Goal: Task Accomplishment & Management: Use online tool/utility

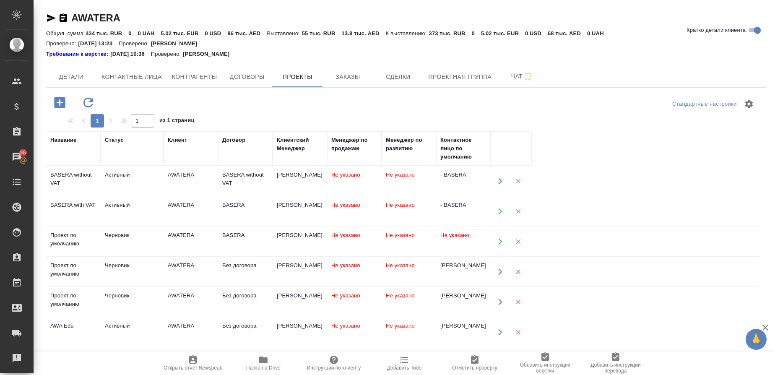
click at [54, 136] on div "Название" at bounding box center [63, 140] width 26 height 8
click at [57, 141] on div "Название" at bounding box center [63, 140] width 26 height 8
click at [57, 165] on th "Название" at bounding box center [73, 148] width 54 height 34
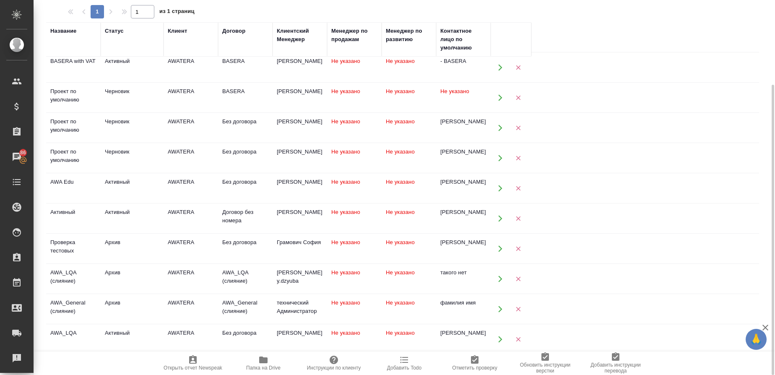
scroll to position [35, 0]
click at [60, 43] on div "AWA_LQA" at bounding box center [73, 34] width 46 height 17
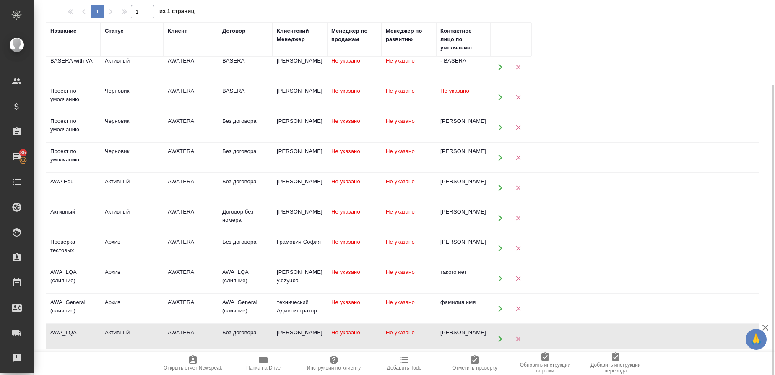
click at [60, 43] on div "AWA_LQA" at bounding box center [73, 34] width 46 height 17
click at [498, 249] on icon "button" at bounding box center [500, 339] width 8 height 8
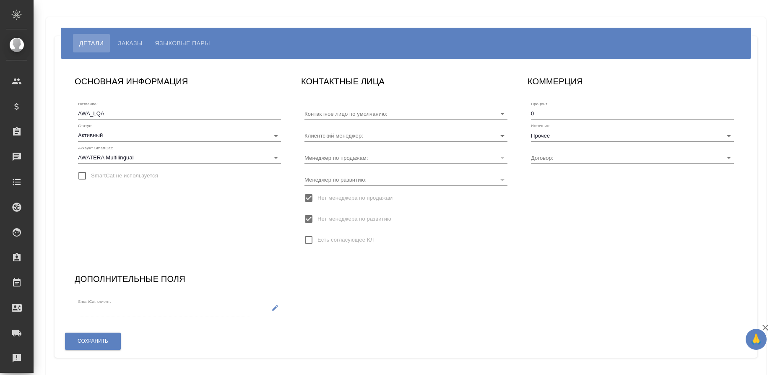
type input "[PERSON_NAME]"
type input "Без договора"
type input "[PERSON_NAME]"
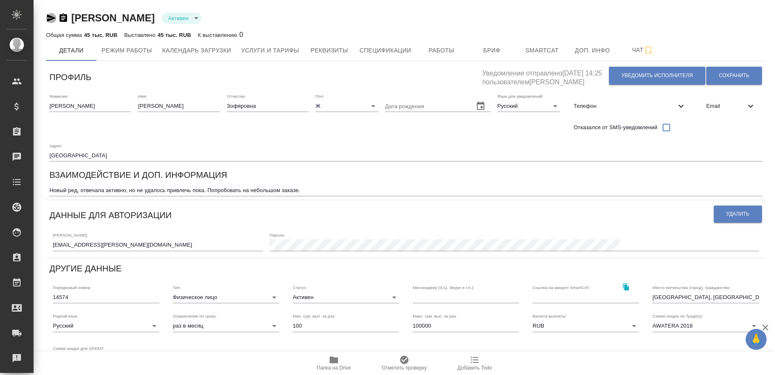
click at [53, 18] on icon "button" at bounding box center [51, 18] width 9 height 8
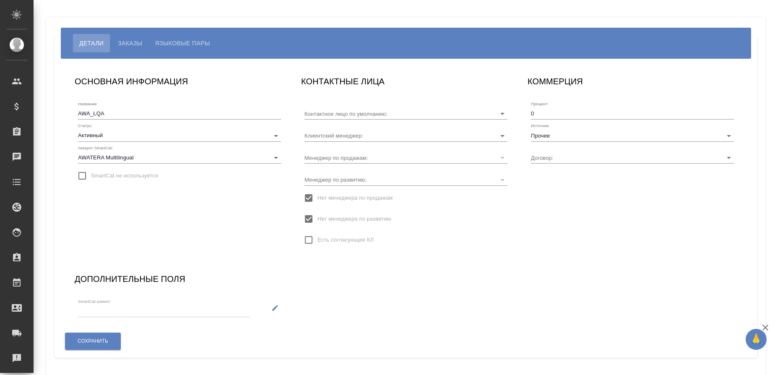
type input "Без договора"
type input "[PERSON_NAME]"
click at [132, 44] on span "Заказы" at bounding box center [130, 43] width 24 height 10
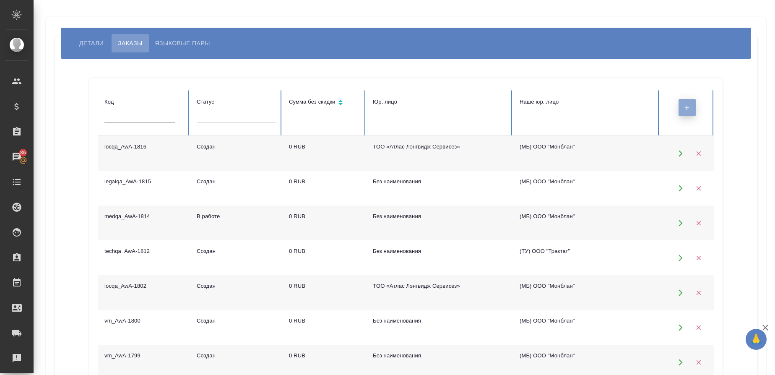
click at [693, 111] on button "button" at bounding box center [686, 107] width 17 height 17
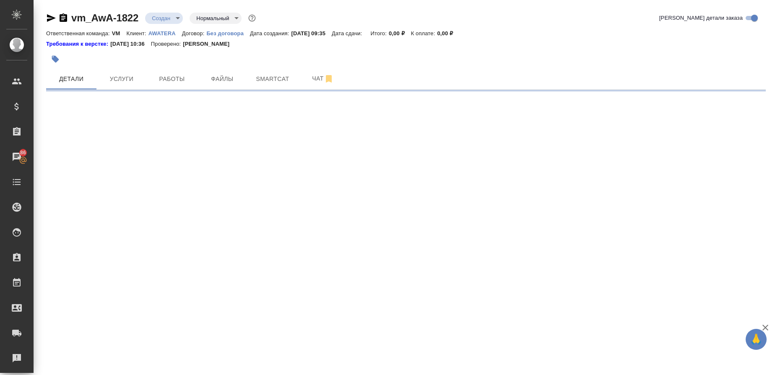
select select "RU"
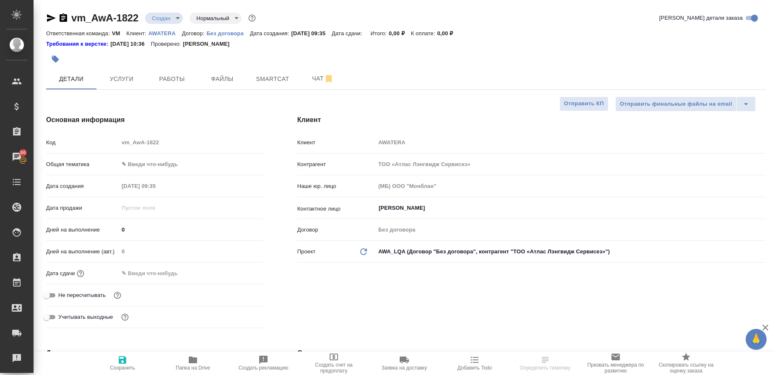
type textarea "x"
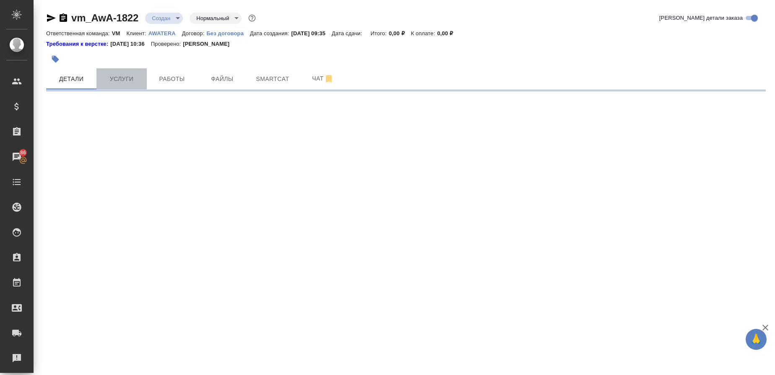
click at [127, 76] on span "Услуги" at bounding box center [121, 79] width 40 height 10
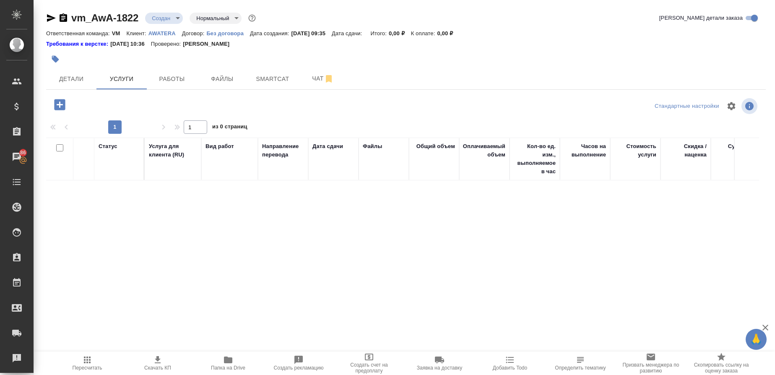
click at [60, 108] on icon "button" at bounding box center [59, 104] width 11 height 11
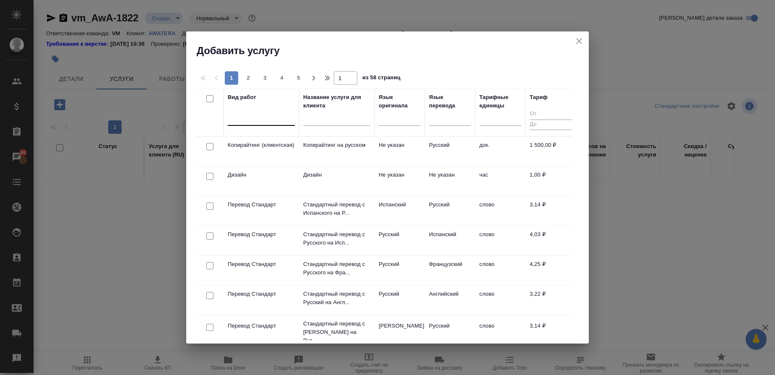
click at [239, 119] on div at bounding box center [261, 117] width 67 height 12
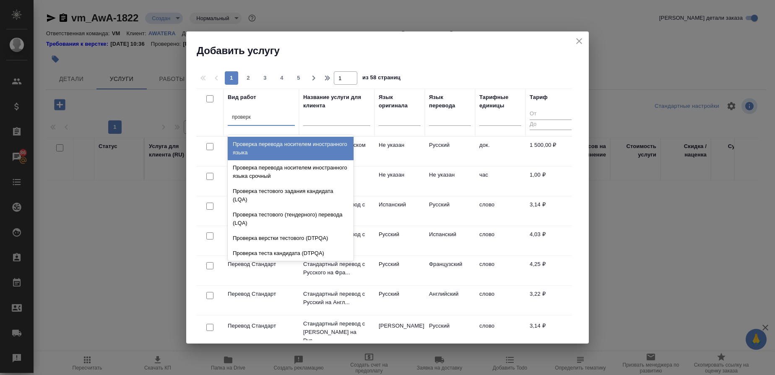
type input "проверка"
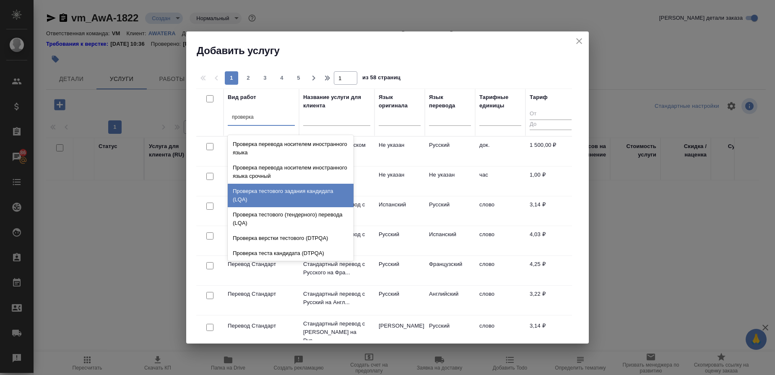
click at [259, 190] on div "Проверка тестового задания кандидата (LQA)" at bounding box center [291, 195] width 126 height 23
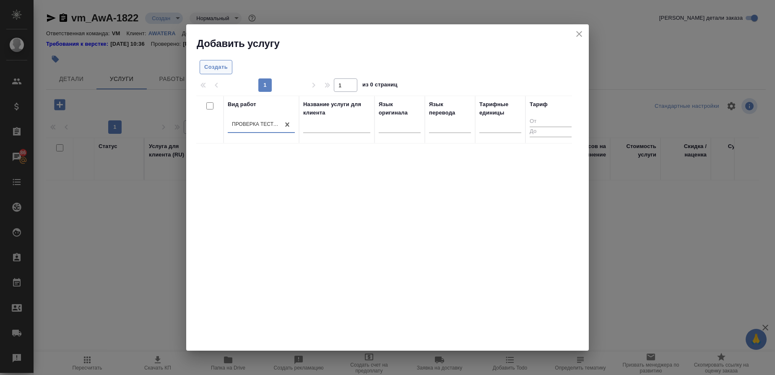
click at [213, 61] on button "Создать" at bounding box center [216, 67] width 33 height 15
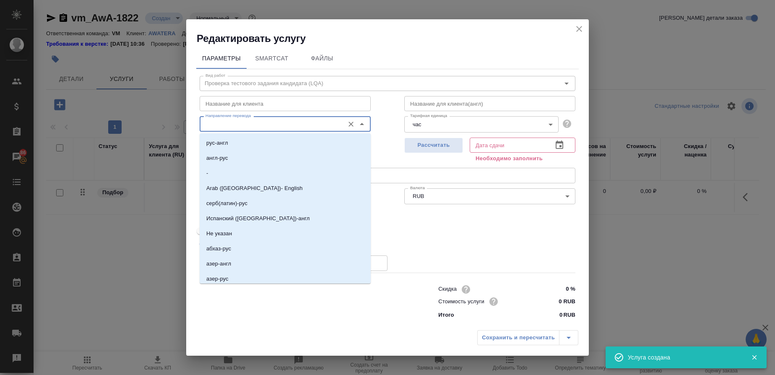
click at [241, 121] on input "Направление перевода" at bounding box center [271, 124] width 138 height 10
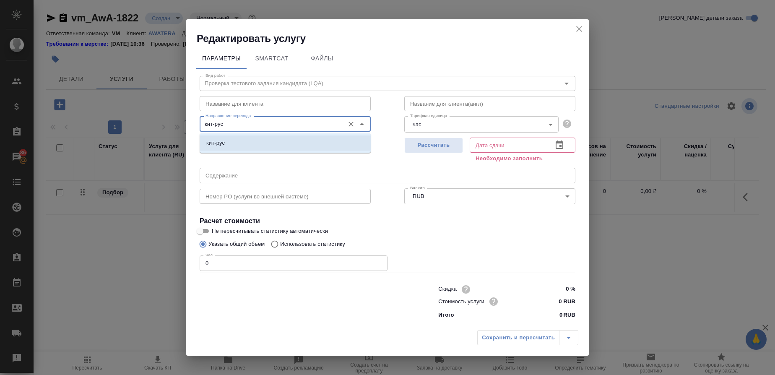
click at [220, 141] on p "кит-рус" at bounding box center [215, 143] width 18 height 8
type input "кит-рус"
click at [249, 142] on body "🙏 .cls-1 fill:#fff; AWATERA Gusmanova Nailya Клиенты Спецификации Заказы 86 Чат…" at bounding box center [387, 187] width 775 height 375
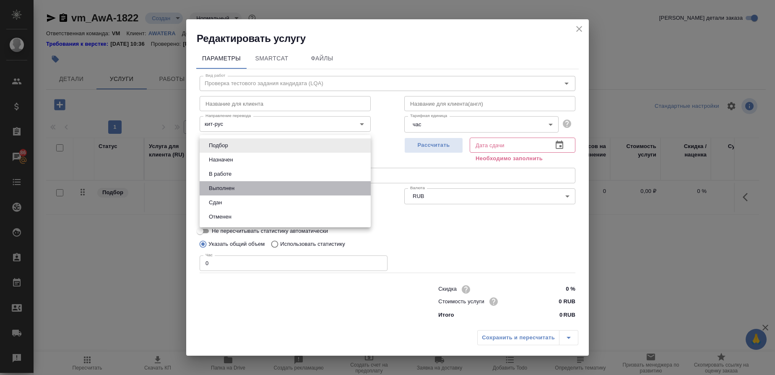
click at [228, 185] on button "Выполнен" at bounding box center [221, 188] width 31 height 9
type input "completed"
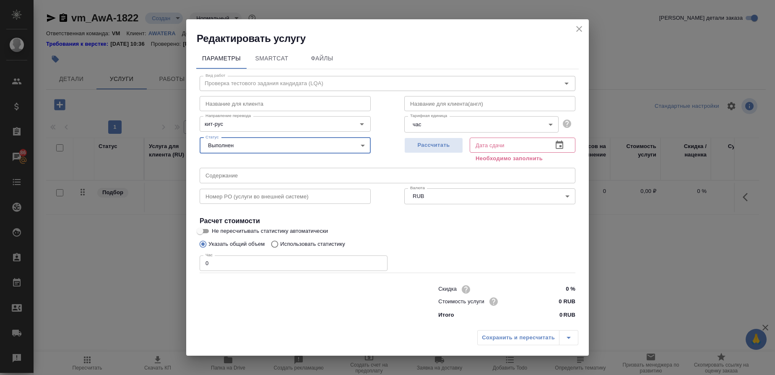
click at [429, 124] on body "🙏 .cls-1 fill:#fff; AWATERA Gusmanova Nailya Клиенты Спецификации Заказы 86 Чат…" at bounding box center [387, 187] width 775 height 375
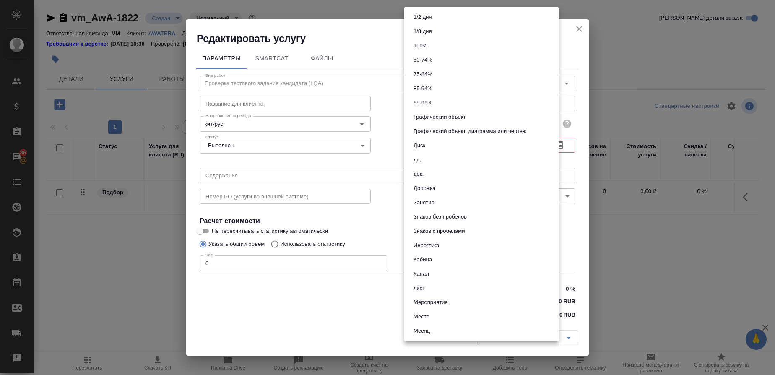
scroll to position [385, 0]
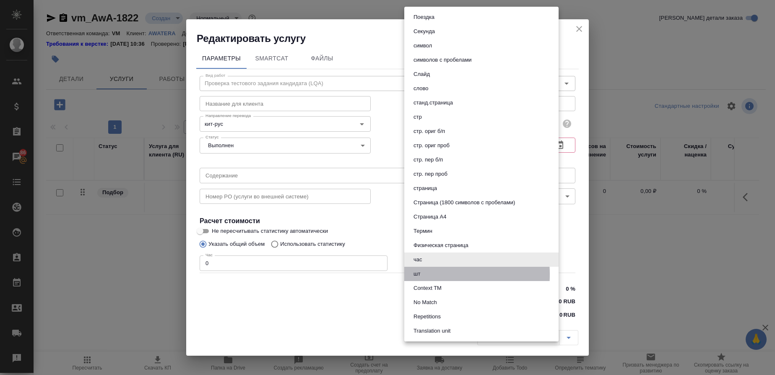
click at [423, 274] on li "шт" at bounding box center [481, 274] width 154 height 14
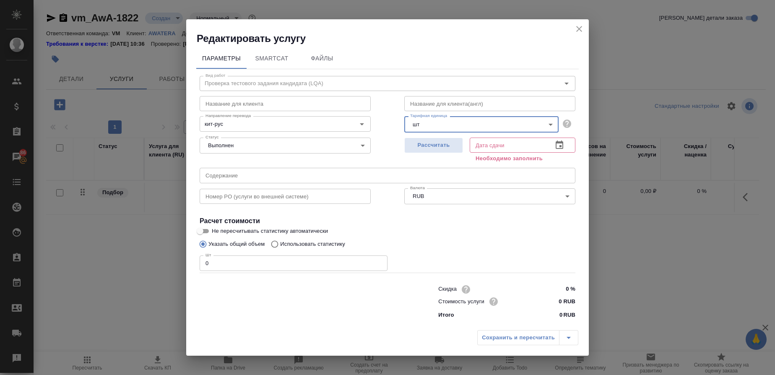
click at [457, 128] on body "🙏 .cls-1 fill:#fff; AWATERA Gusmanova Nailya Клиенты Спецификации Заказы 86 Чат…" at bounding box center [387, 187] width 775 height 375
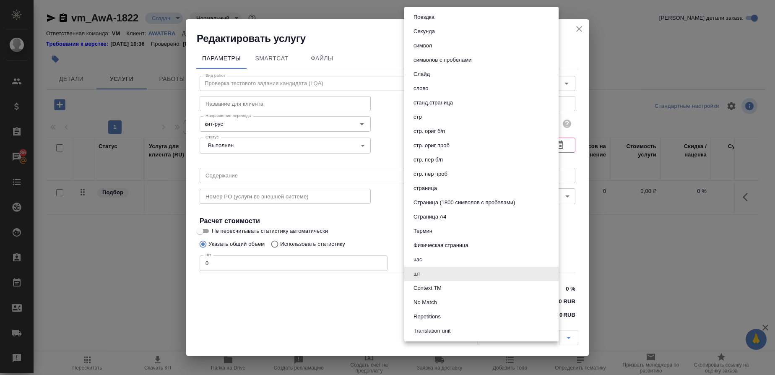
click at [420, 261] on button "час" at bounding box center [418, 259] width 14 height 9
type input "5a8b1489cc6b4906c91bfd93"
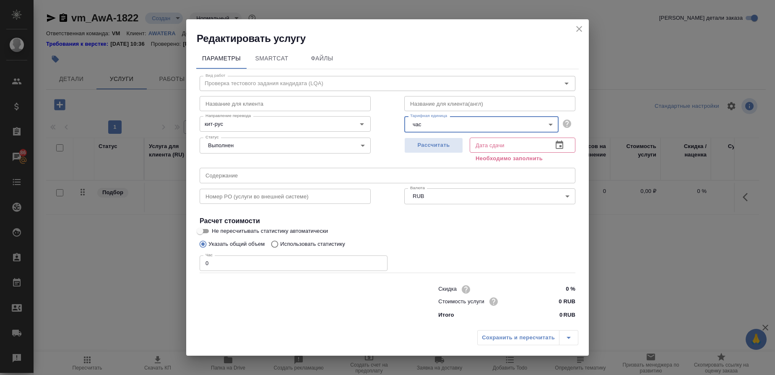
click at [480, 145] on input "text" at bounding box center [508, 145] width 76 height 15
click at [561, 145] on icon "button" at bounding box center [559, 145] width 10 height 10
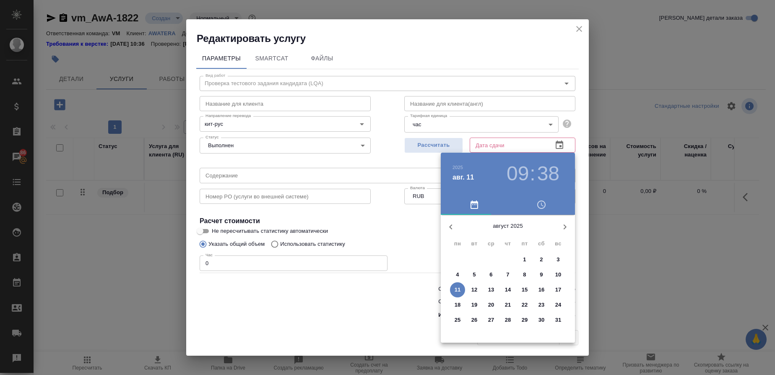
click at [526, 272] on p "8" at bounding box center [524, 274] width 3 height 8
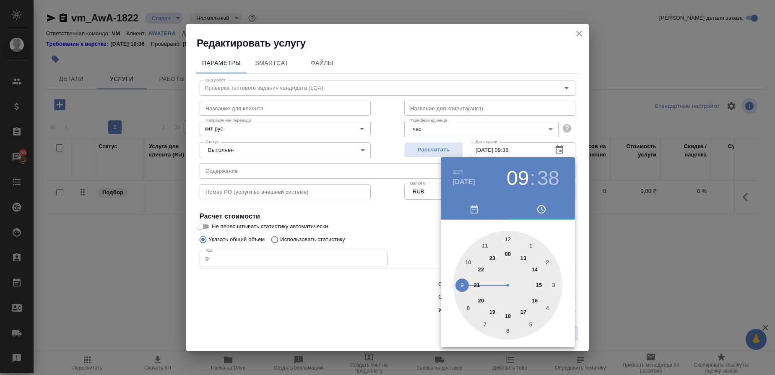
click at [510, 317] on div at bounding box center [507, 285] width 109 height 109
click at [507, 239] on div at bounding box center [507, 285] width 109 height 109
type input "08.08.2025 18:00"
click at [394, 214] on div at bounding box center [387, 187] width 775 height 375
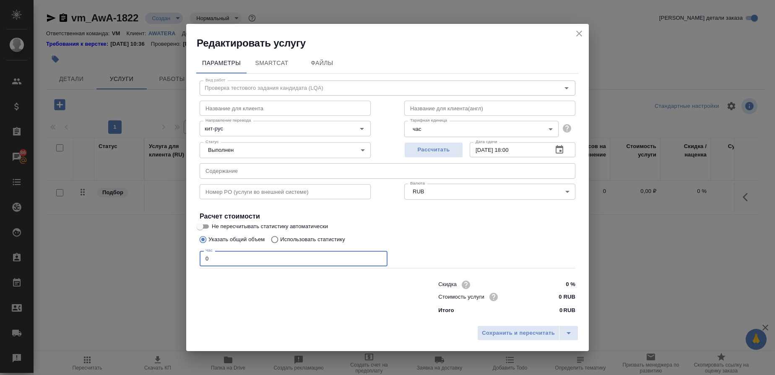
click at [215, 262] on input "0" at bounding box center [294, 258] width 188 height 15
type input "1"
click at [448, 152] on span "Рассчитать" at bounding box center [433, 150] width 49 height 10
type input "11.08.2025 09:39"
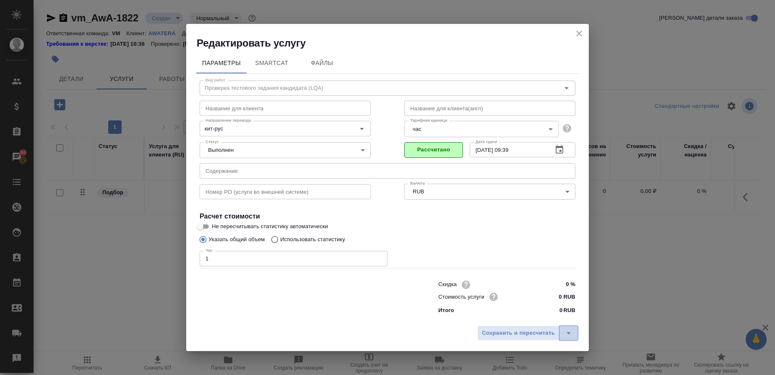
click at [565, 333] on icon "split button" at bounding box center [568, 333] width 10 height 10
click at [382, 324] on div "Сохранить и пересчитать Сохранить" at bounding box center [387, 336] width 402 height 30
click at [516, 329] on span "Сохранить и пересчитать" at bounding box center [518, 333] width 73 height 10
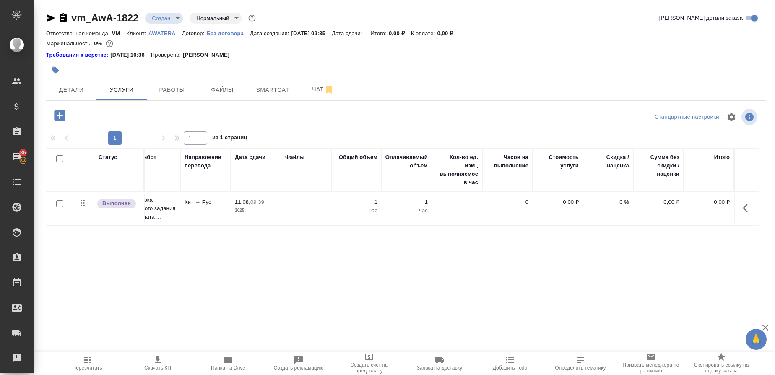
scroll to position [0, 0]
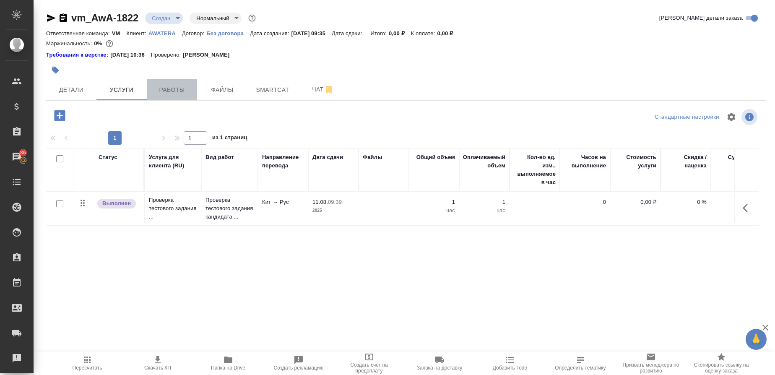
click at [178, 92] on span "Работы" at bounding box center [172, 90] width 40 height 10
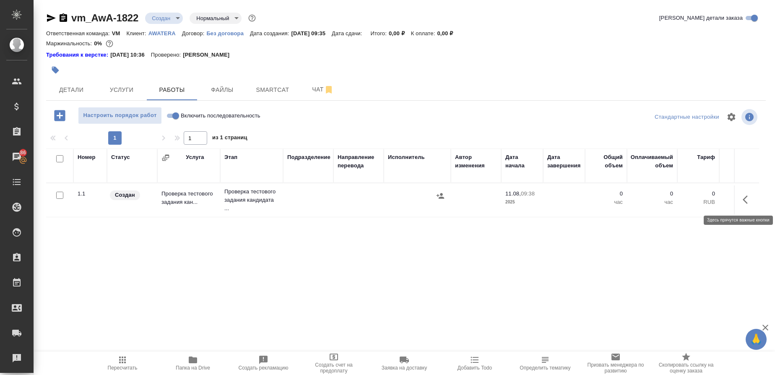
click at [739, 193] on button "button" at bounding box center [747, 199] width 20 height 20
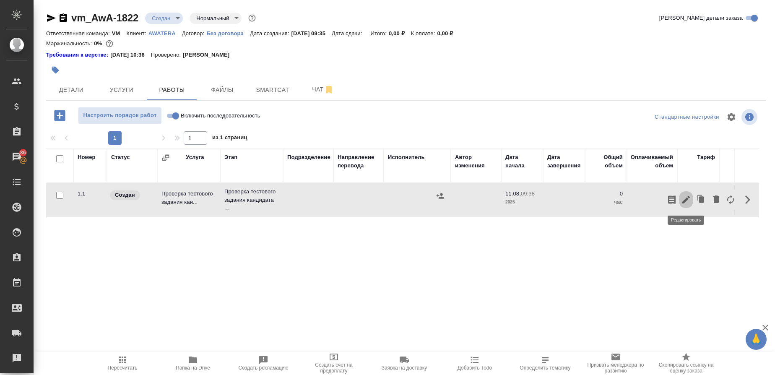
click at [688, 198] on icon "button" at bounding box center [686, 200] width 10 height 10
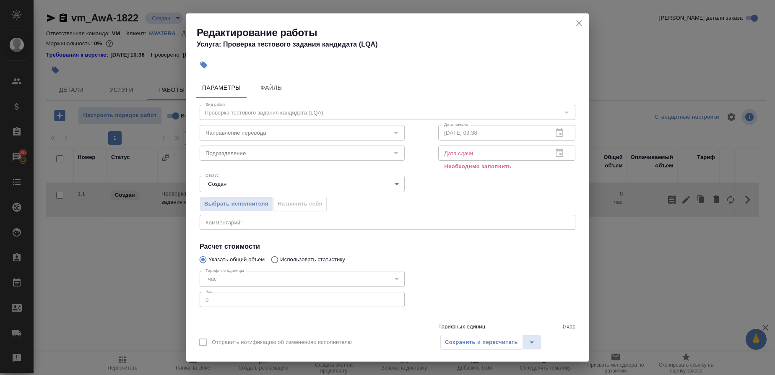
click at [246, 185] on body "🙏 .cls-1 fill:#fff; AWATERA Gusmanova Nailya Клиенты Спецификации Заказы 86 Чат…" at bounding box center [387, 187] width 775 height 375
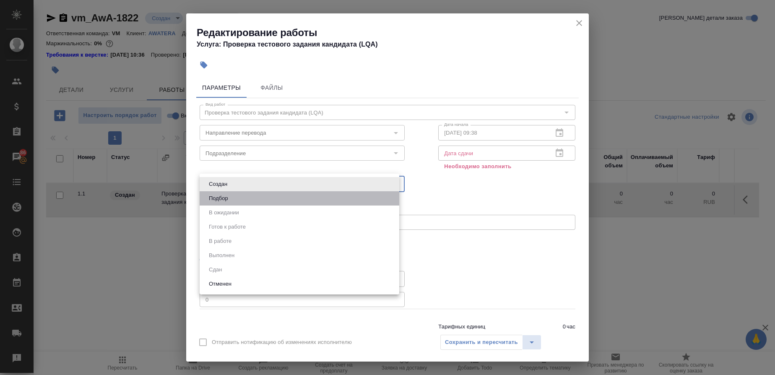
click at [243, 199] on li "Подбор" at bounding box center [300, 198] width 200 height 14
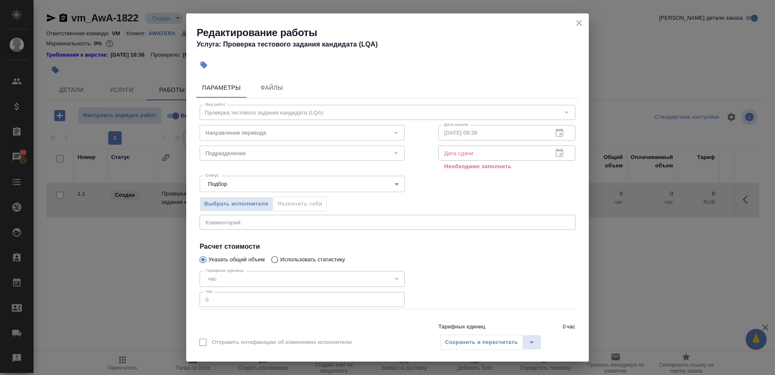
click at [273, 181] on body "🙏 .cls-1 fill:#fff; AWATERA Gusmanova Nailya Клиенты Спецификации Заказы 86 Чат…" at bounding box center [387, 187] width 775 height 375
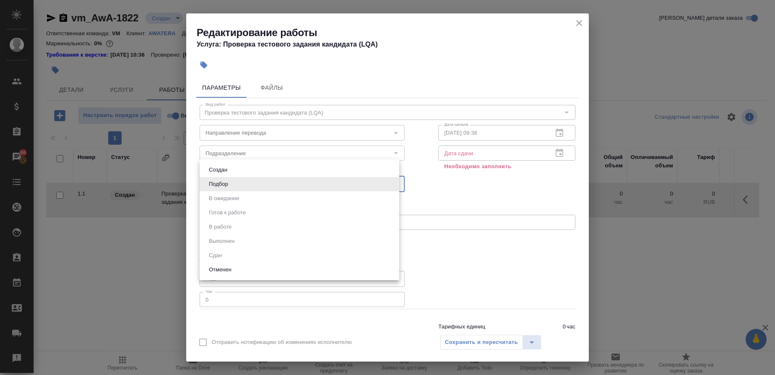
click at [230, 169] on li "Создан" at bounding box center [300, 170] width 200 height 14
click at [393, 184] on body "🙏 .cls-1 fill:#fff; AWATERA Gusmanova Nailya Клиенты Спецификации Заказы 86 Чат…" at bounding box center [387, 187] width 775 height 375
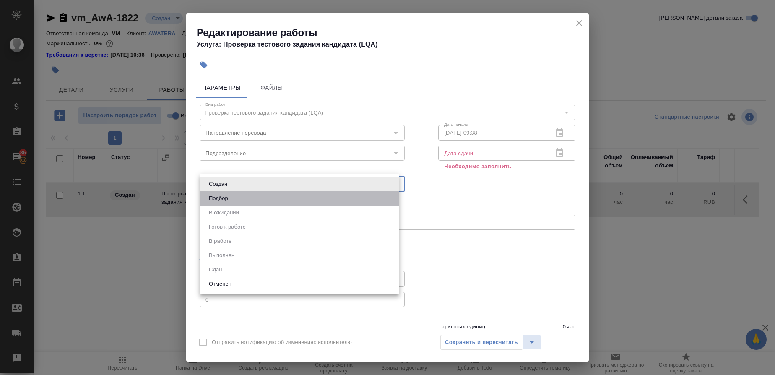
click at [245, 203] on li "Подбор" at bounding box center [300, 198] width 200 height 14
type input "recruiting"
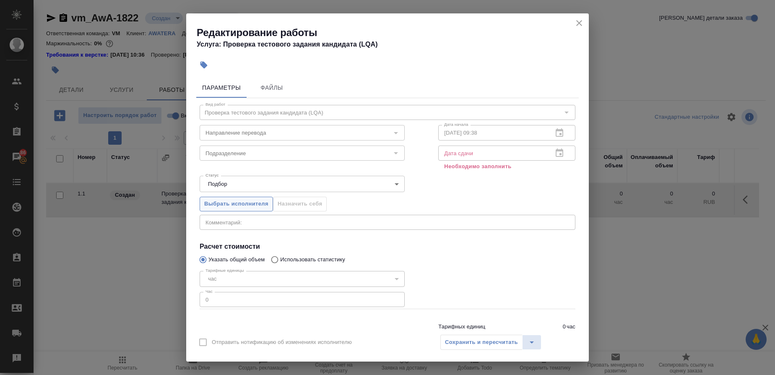
click at [234, 205] on span "Выбрать исполнителя" at bounding box center [236, 204] width 64 height 10
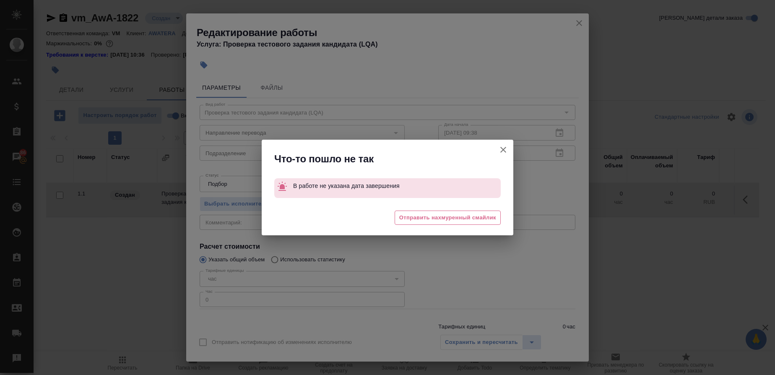
click at [502, 154] on icon "button" at bounding box center [503, 150] width 10 height 10
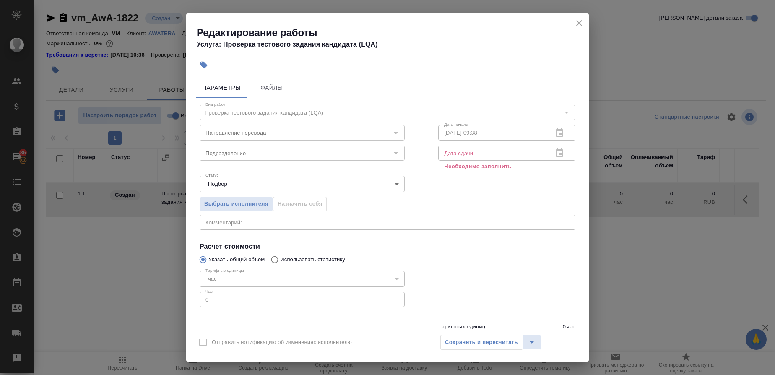
click at [501, 345] on div "Сохранить и пересчитать" at bounding box center [490, 342] width 101 height 15
click at [525, 347] on button "split button" at bounding box center [531, 342] width 19 height 15
click at [514, 259] on div at bounding box center [506, 288] width 171 height 75
click at [266, 91] on span "Файлы" at bounding box center [272, 88] width 40 height 10
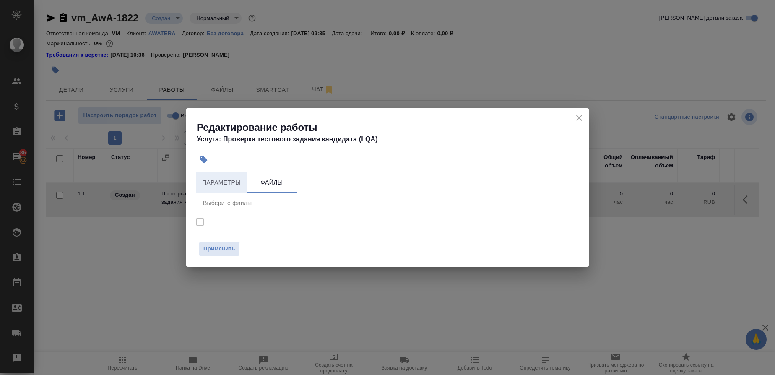
click at [226, 183] on span "Параметры" at bounding box center [221, 182] width 40 height 10
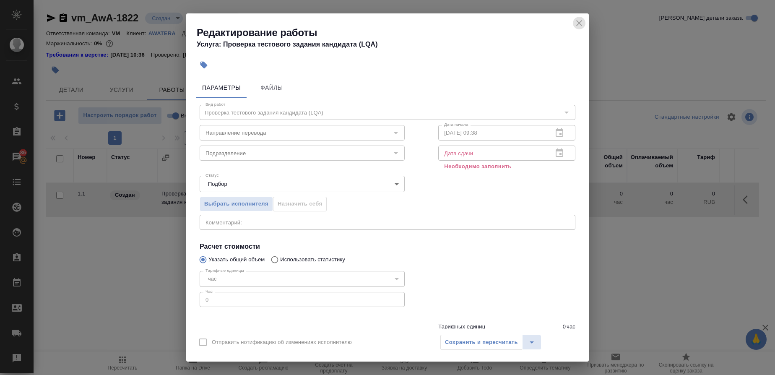
click at [577, 21] on icon "close" at bounding box center [579, 23] width 10 height 10
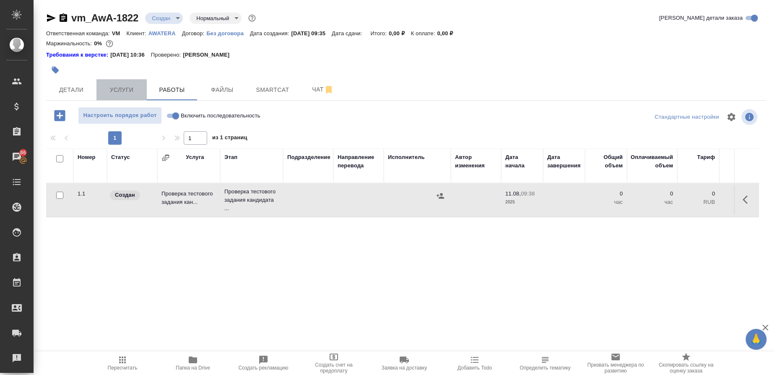
click at [124, 85] on span "Услуги" at bounding box center [121, 90] width 40 height 10
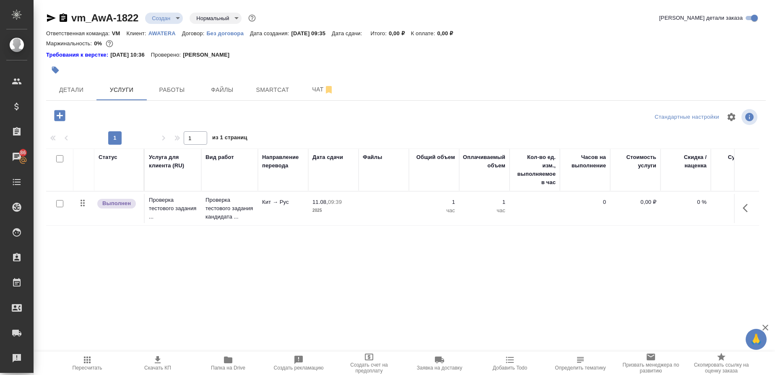
click at [742, 210] on icon "button" at bounding box center [747, 208] width 10 height 10
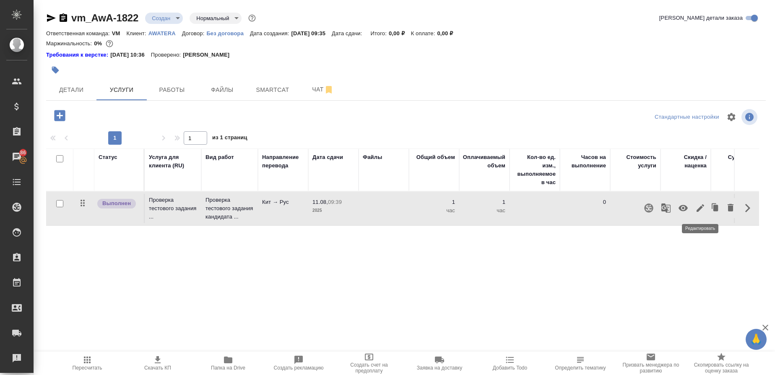
click at [703, 209] on icon "button" at bounding box center [700, 208] width 10 height 10
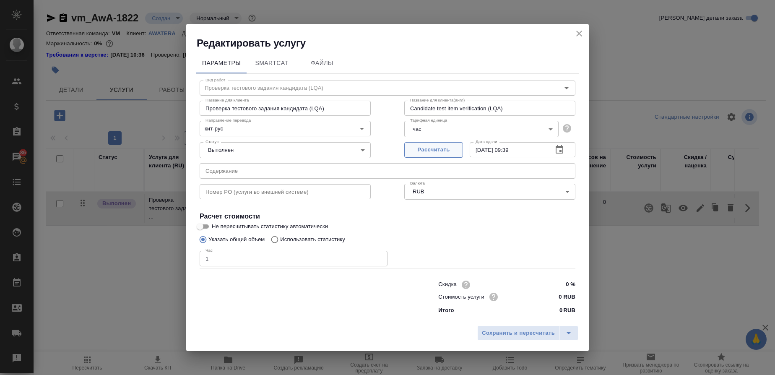
click at [440, 150] on span "Рассчитать" at bounding box center [433, 150] width 49 height 10
type input "11.08.2025 09:42"
click at [567, 336] on icon "split button" at bounding box center [568, 333] width 10 height 10
click at [493, 313] on li "Сохранить" at bounding box center [528, 315] width 101 height 13
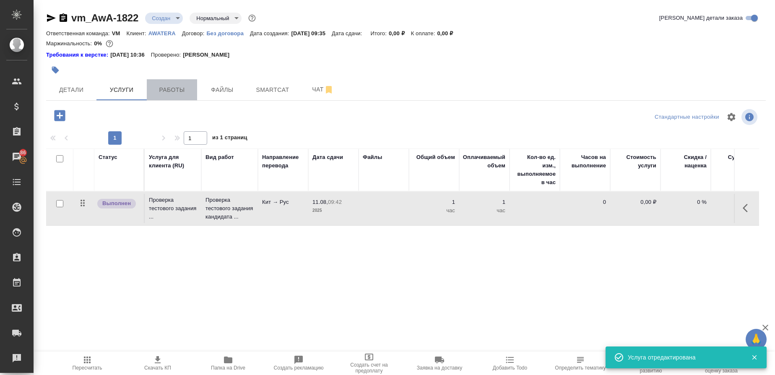
click at [172, 88] on span "Работы" at bounding box center [172, 90] width 40 height 10
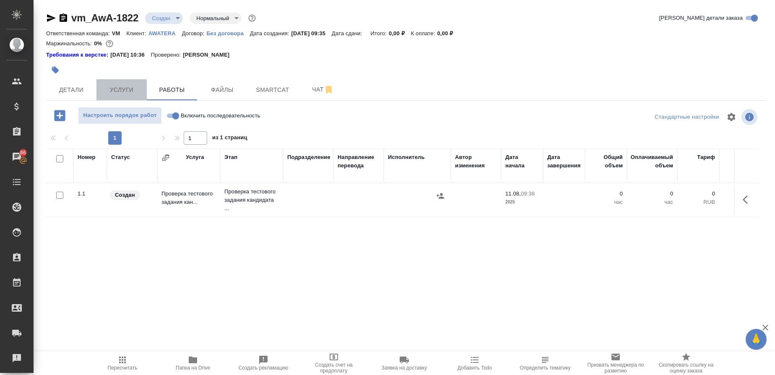
click at [126, 89] on span "Услуги" at bounding box center [121, 90] width 40 height 10
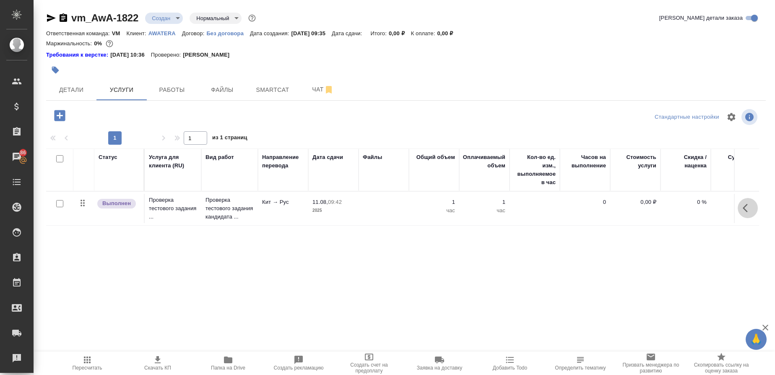
click at [744, 213] on button "button" at bounding box center [747, 208] width 20 height 20
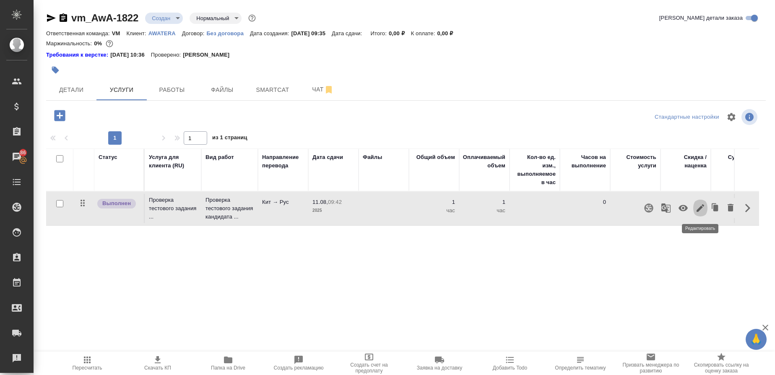
click at [702, 209] on icon "button" at bounding box center [700, 208] width 10 height 10
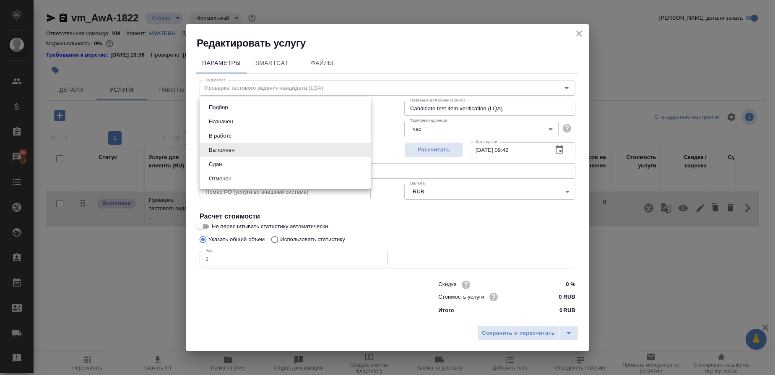
click at [221, 153] on body "🙏 .cls-1 fill:#fff; AWATERA Gusmanova Nailya Клиенты Спецификации Заказы 86 Чат…" at bounding box center [387, 187] width 775 height 375
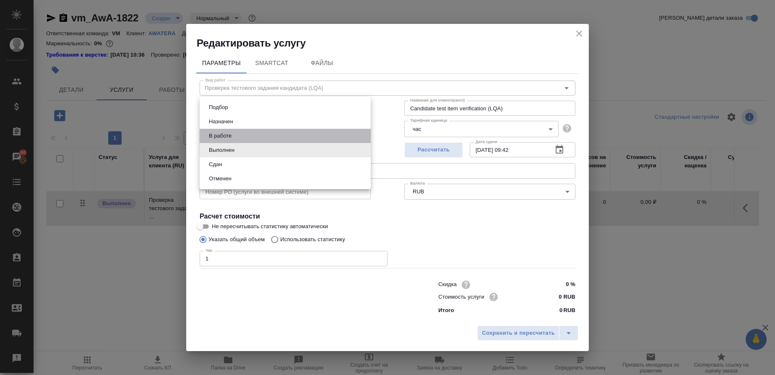
click at [224, 138] on button "В работе" at bounding box center [220, 135] width 28 height 9
type input "inProgress"
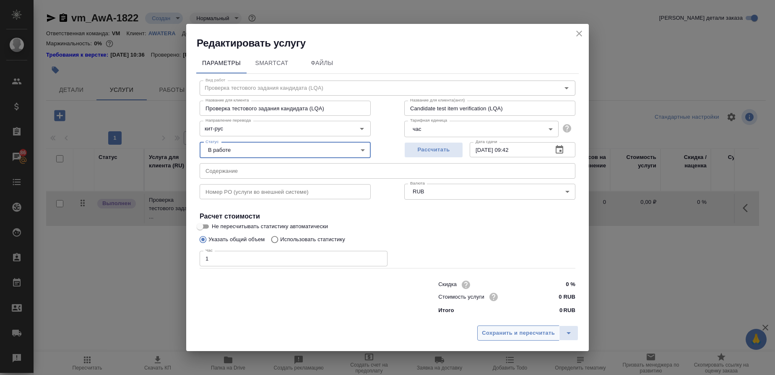
click at [507, 334] on span "Сохранить и пересчитать" at bounding box center [518, 333] width 73 height 10
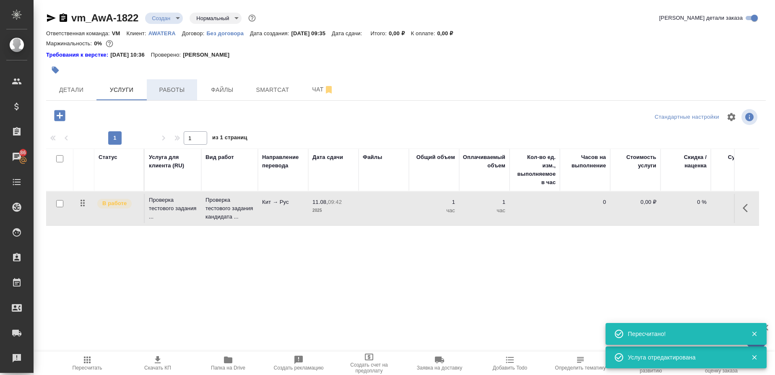
click at [173, 94] on span "Работы" at bounding box center [172, 90] width 40 height 10
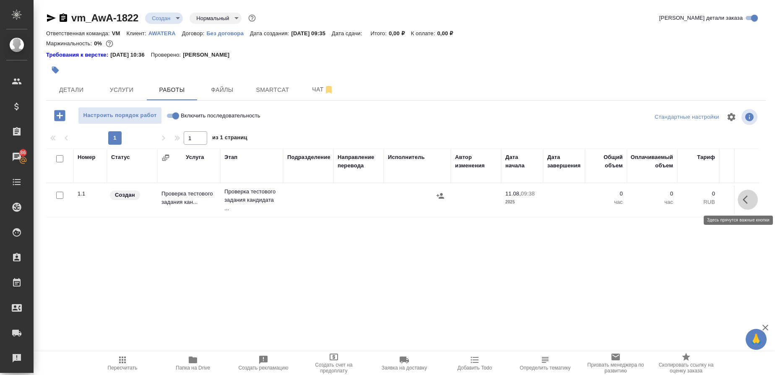
click at [746, 199] on icon "button" at bounding box center [747, 200] width 10 height 10
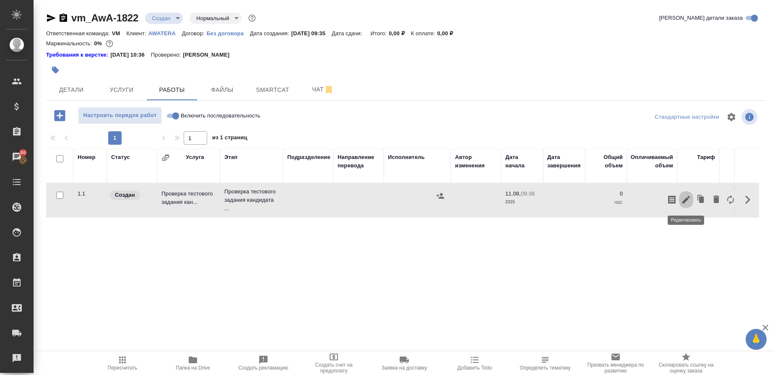
click at [686, 198] on icon "button" at bounding box center [686, 200] width 8 height 8
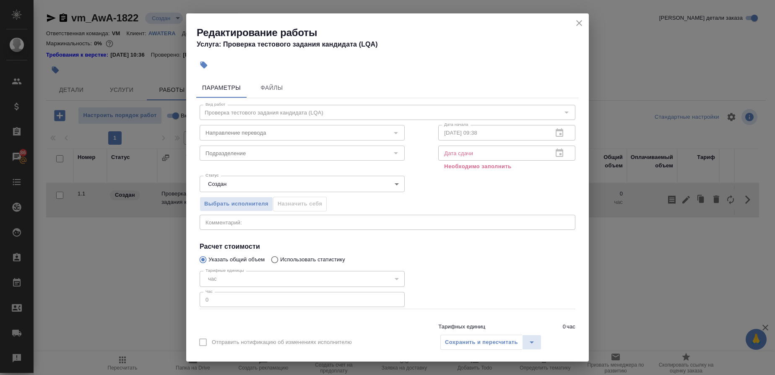
click at [394, 184] on body "🙏 .cls-1 fill:#fff; AWATERA Gusmanova Nailya Клиенты Спецификации Заказы 86 Чат…" at bounding box center [387, 187] width 775 height 375
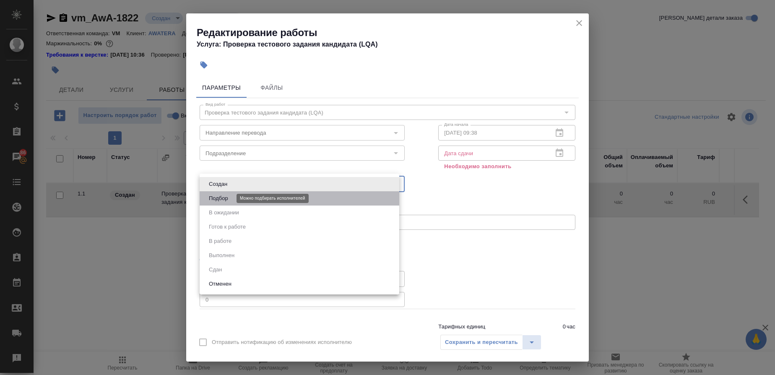
click at [217, 200] on button "Подбор" at bounding box center [218, 198] width 24 height 9
type input "recruiting"
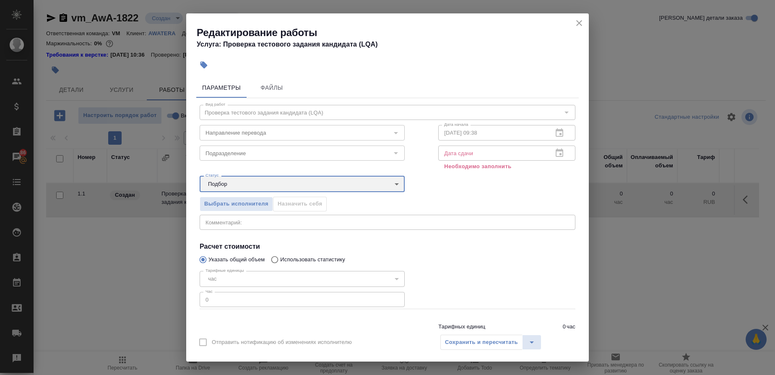
scroll to position [30, 0]
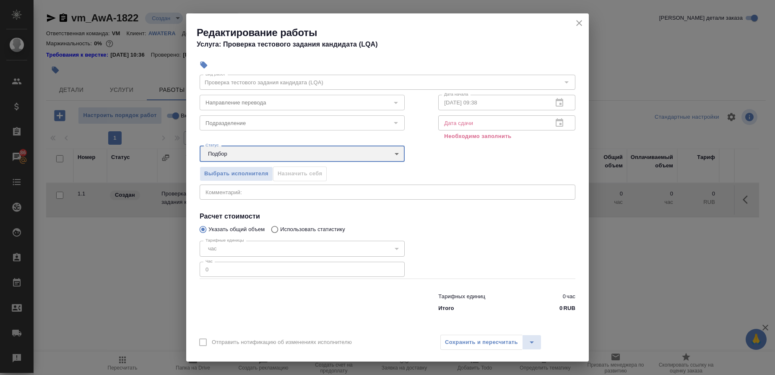
click at [390, 126] on div at bounding box center [395, 123] width 11 height 12
click at [390, 119] on div at bounding box center [395, 123] width 11 height 12
click at [390, 99] on div at bounding box center [395, 103] width 11 height 12
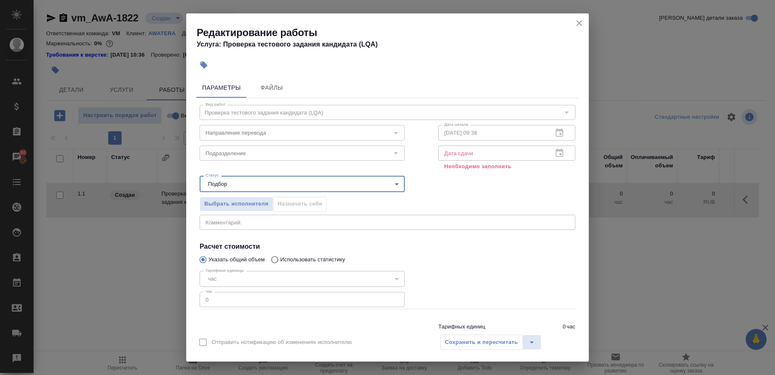
click at [577, 23] on icon "close" at bounding box center [579, 23] width 10 height 10
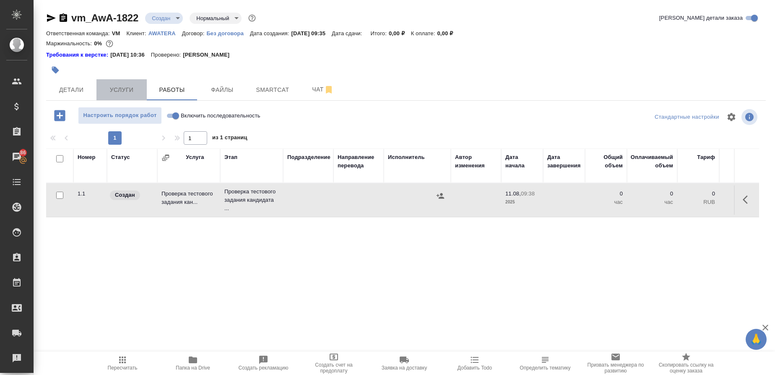
click at [115, 93] on span "Услуги" at bounding box center [121, 90] width 40 height 10
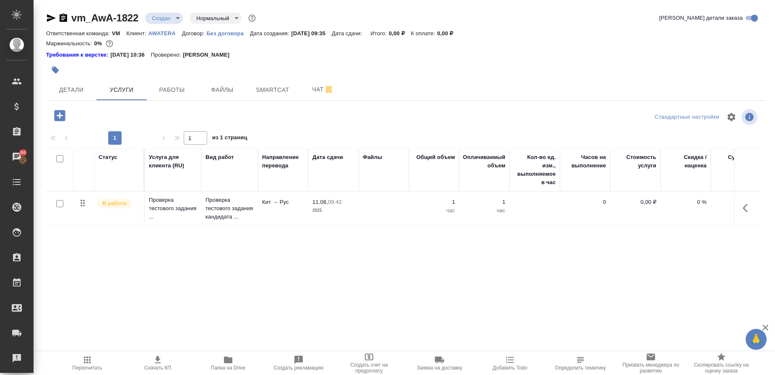
click at [742, 208] on icon "button" at bounding box center [747, 208] width 10 height 10
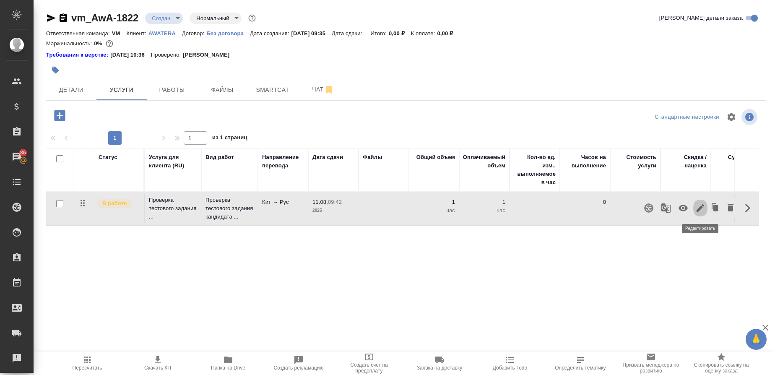
click at [702, 207] on icon "button" at bounding box center [700, 208] width 8 height 8
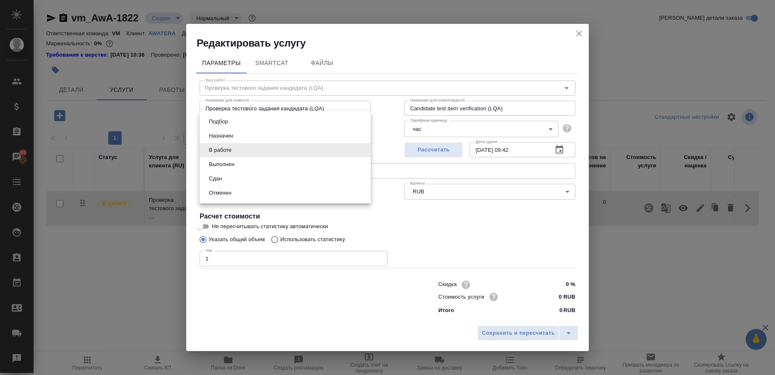
click at [366, 149] on body "🙏 .cls-1 fill:#fff; AWATERA Gusmanova Nailya Клиенты Спецификации Заказы 86 Чат…" at bounding box center [387, 187] width 775 height 375
click at [212, 179] on button "Сдан" at bounding box center [215, 178] width 18 height 9
type input "closed"
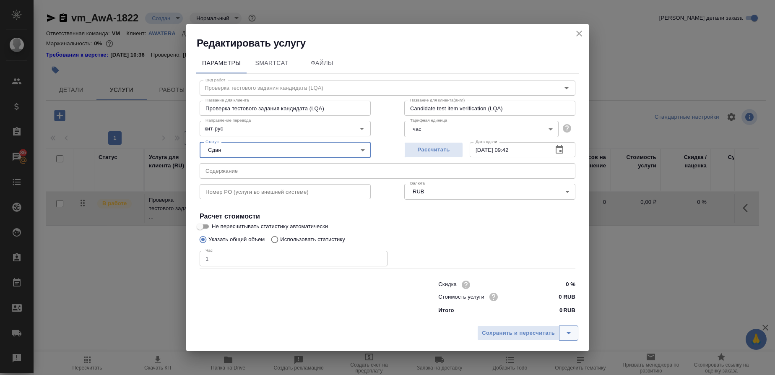
click at [568, 335] on icon "split button" at bounding box center [568, 333] width 10 height 10
click at [511, 314] on li "Сохранить" at bounding box center [528, 315] width 101 height 13
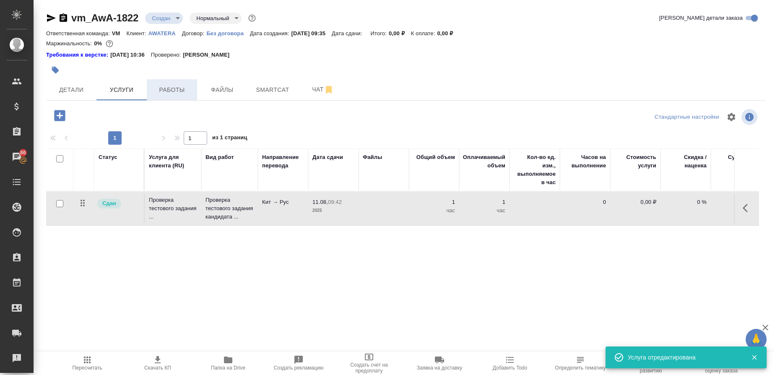
click at [168, 93] on span "Работы" at bounding box center [172, 90] width 40 height 10
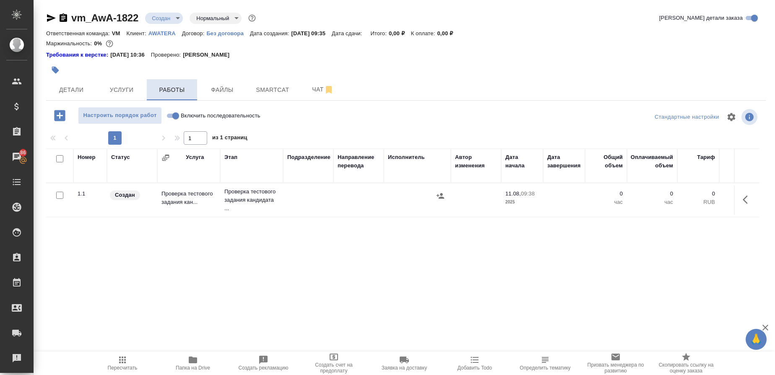
click at [168, 93] on span "Работы" at bounding box center [172, 90] width 40 height 10
click at [744, 196] on icon "button" at bounding box center [747, 200] width 10 height 10
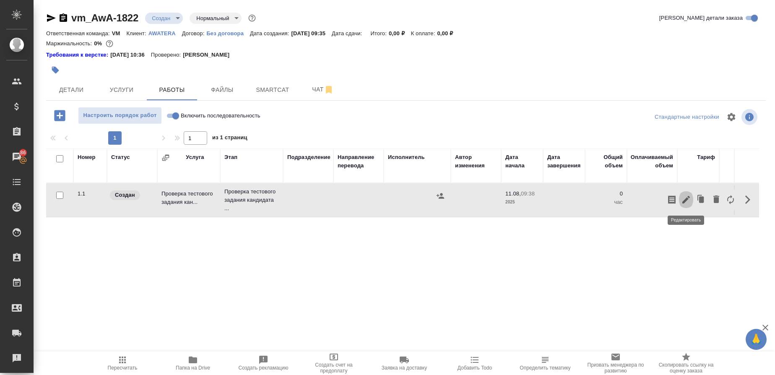
click at [688, 202] on icon "button" at bounding box center [686, 200] width 10 height 10
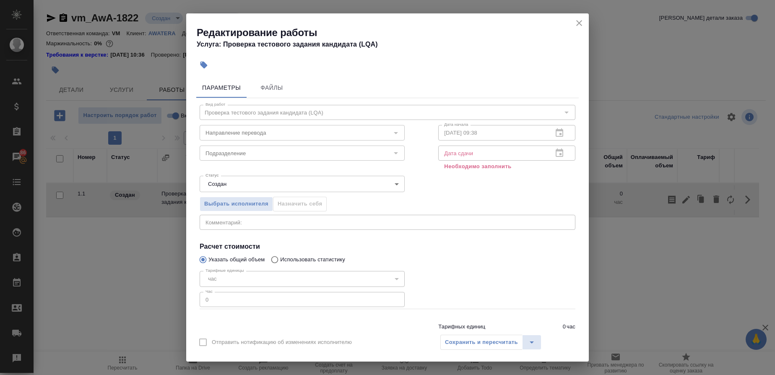
click at [393, 185] on body "🙏 .cls-1 fill:#fff; AWATERA Gusmanova Nailya Клиенты Спецификации Заказы 86 Чат…" at bounding box center [387, 187] width 775 height 375
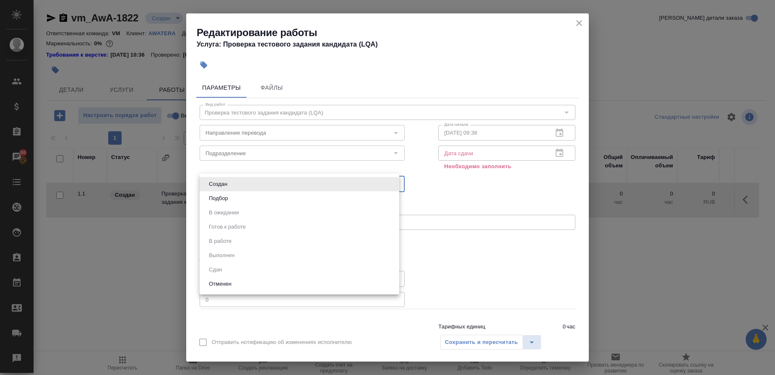
click at [247, 198] on li "Подбор" at bounding box center [300, 198] width 200 height 14
type input "recruiting"
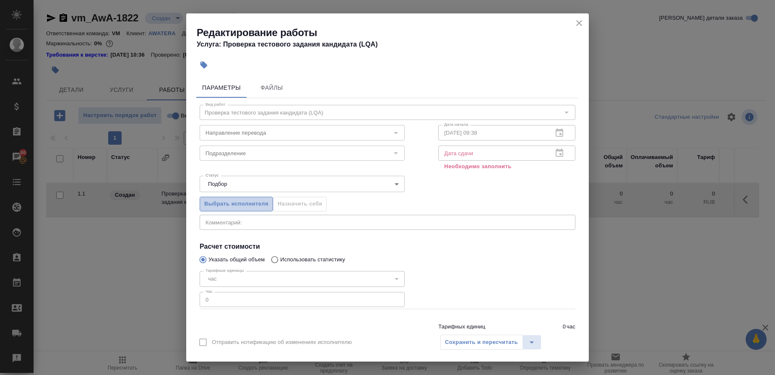
click at [229, 201] on span "Выбрать исполнителя" at bounding box center [236, 204] width 64 height 10
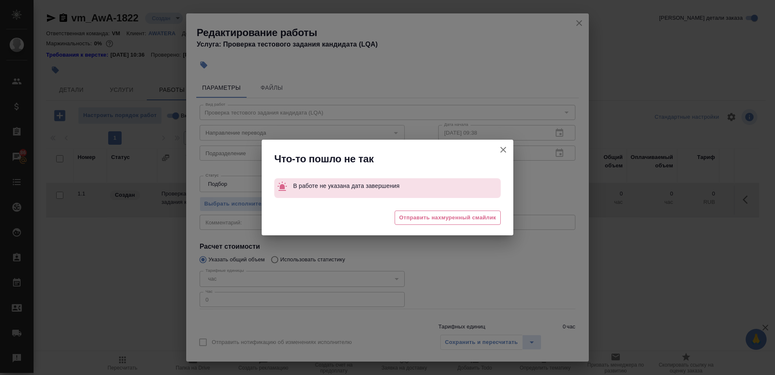
click at [503, 147] on icon "button" at bounding box center [503, 150] width 10 height 10
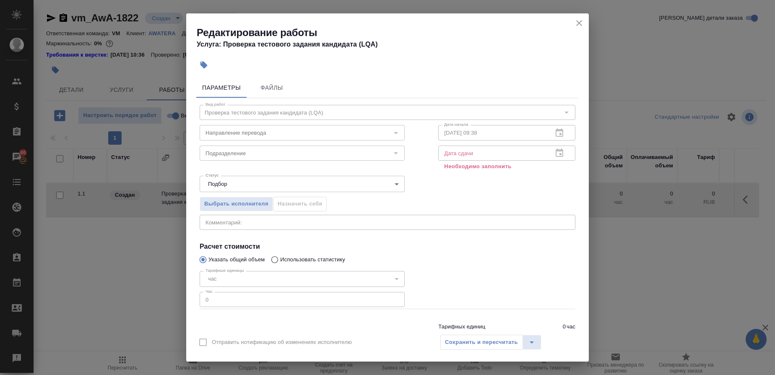
click at [573, 21] on button "close" at bounding box center [579, 23] width 13 height 13
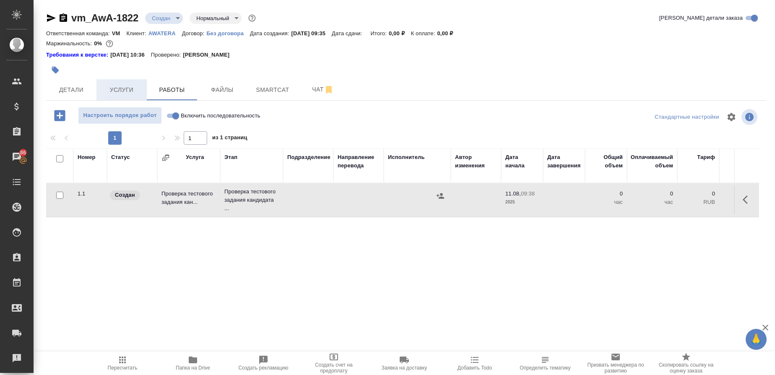
click at [123, 91] on span "Услуги" at bounding box center [121, 90] width 40 height 10
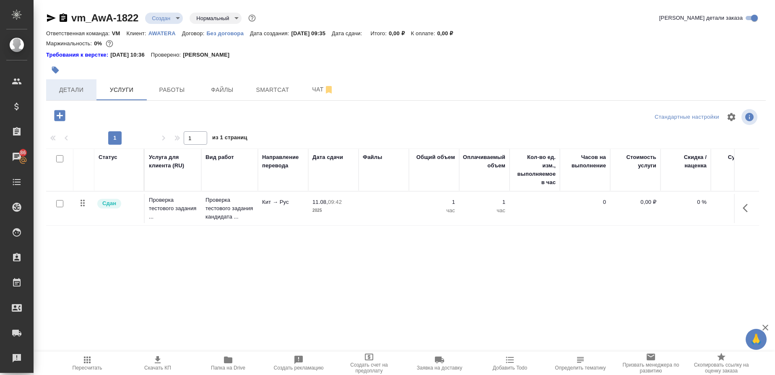
click at [76, 92] on span "Детали" at bounding box center [71, 90] width 40 height 10
click at [69, 90] on span "Детали" at bounding box center [71, 90] width 40 height 10
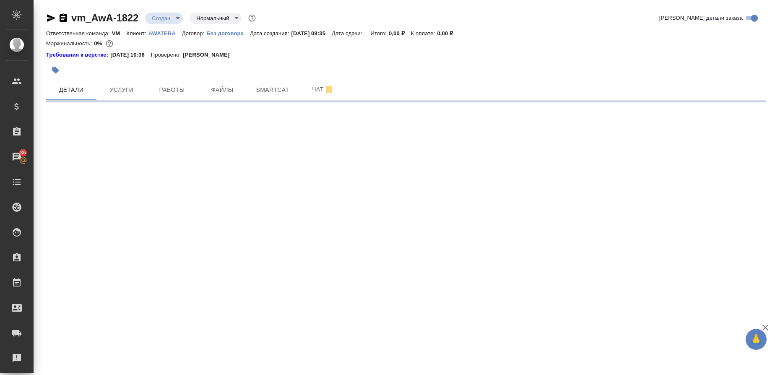
select select "RU"
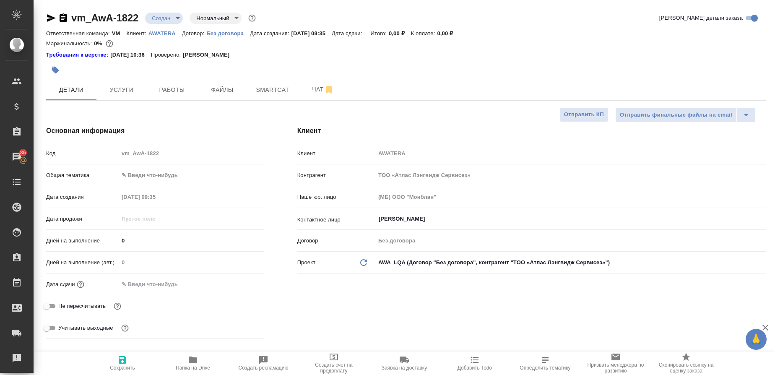
type textarea "x"
click at [122, 95] on button "Услуги" at bounding box center [121, 89] width 50 height 21
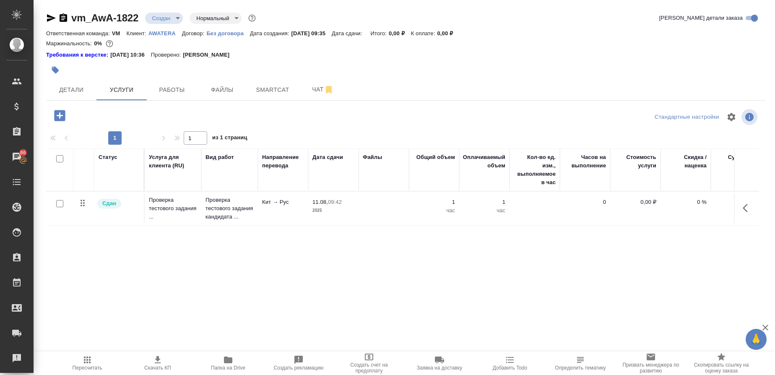
click at [747, 206] on icon "button" at bounding box center [747, 208] width 10 height 10
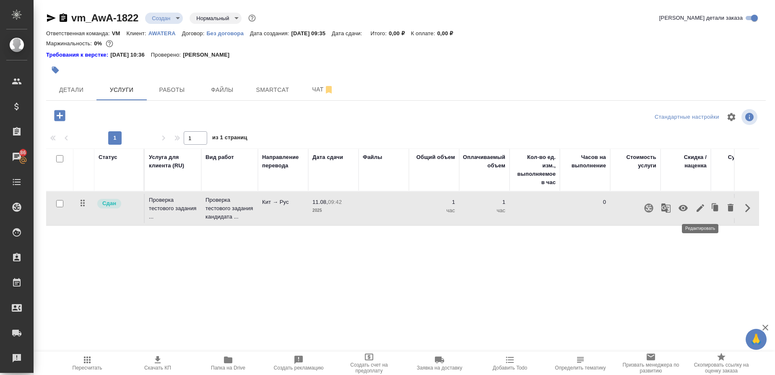
click at [699, 212] on icon "button" at bounding box center [700, 208] width 10 height 10
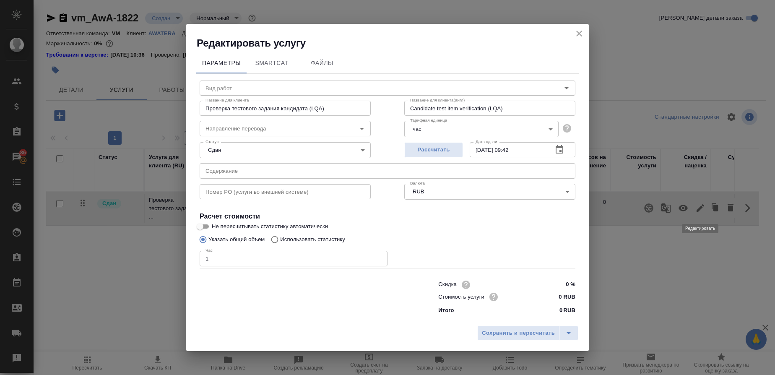
type input "Проверка тестового задания кандидата (LQA)"
type input "кит-рус"
click at [487, 148] on input "11.08.2025 09:42" at bounding box center [508, 149] width 76 height 15
click at [559, 151] on icon "button" at bounding box center [559, 149] width 8 height 8
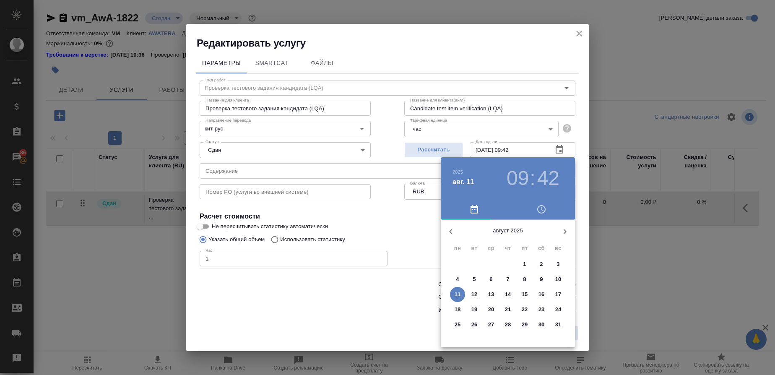
click at [521, 282] on span "8" at bounding box center [524, 279] width 15 height 8
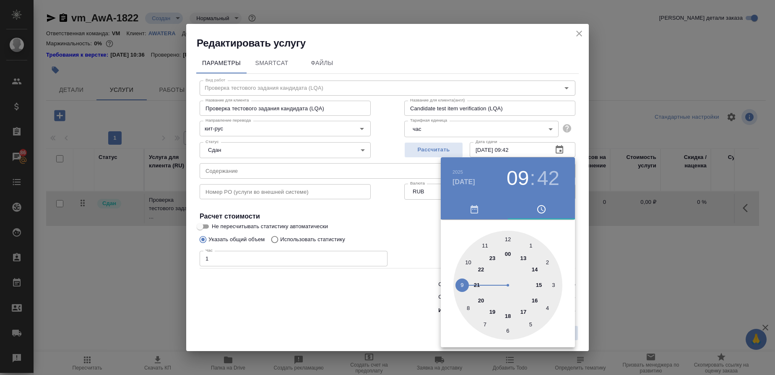
click at [508, 315] on div at bounding box center [507, 285] width 109 height 109
click at [506, 236] on div at bounding box center [507, 285] width 109 height 109
type input "08.08.2025 18:00"
click at [414, 226] on div at bounding box center [387, 187] width 775 height 375
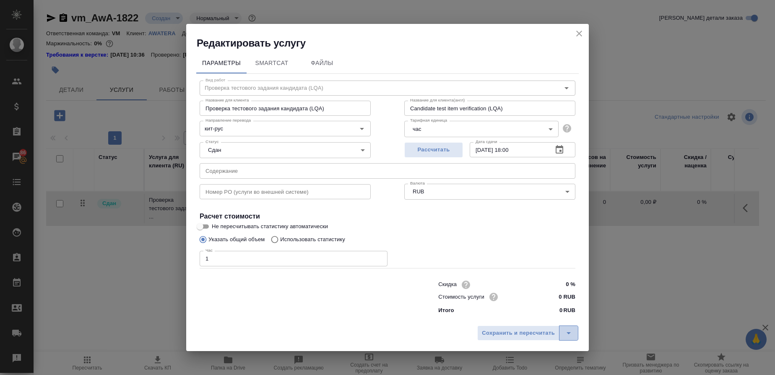
click at [571, 331] on icon "split button" at bounding box center [568, 333] width 10 height 10
click at [502, 316] on li "Сохранить" at bounding box center [528, 315] width 101 height 13
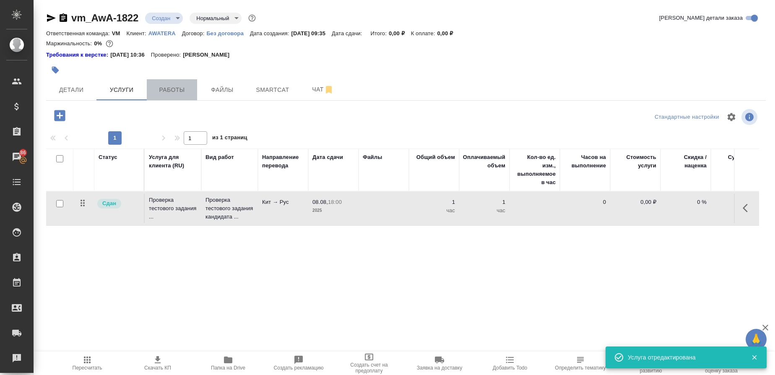
click at [164, 85] on span "Работы" at bounding box center [172, 90] width 40 height 10
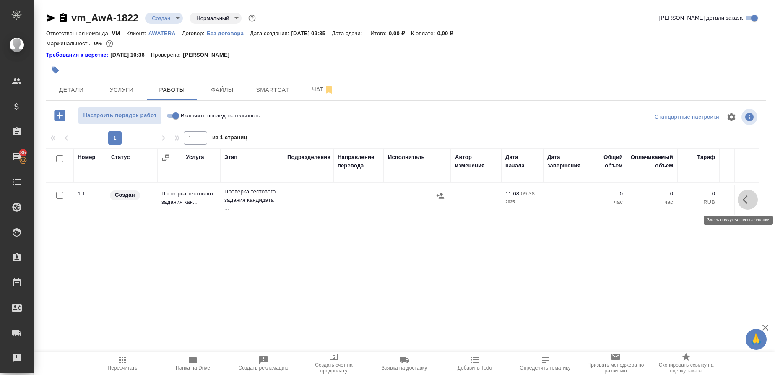
click at [752, 198] on icon "button" at bounding box center [747, 200] width 10 height 10
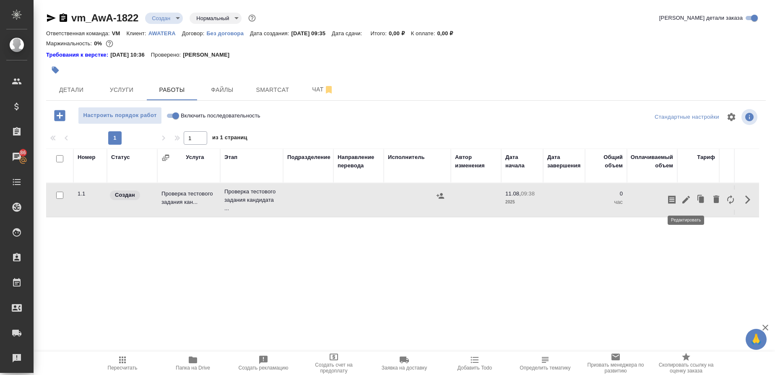
click at [686, 198] on icon "button" at bounding box center [686, 200] width 8 height 8
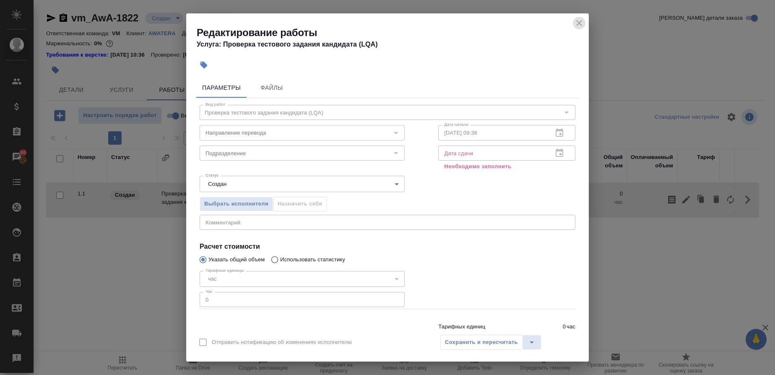
click at [576, 20] on icon "close" at bounding box center [579, 23] width 10 height 10
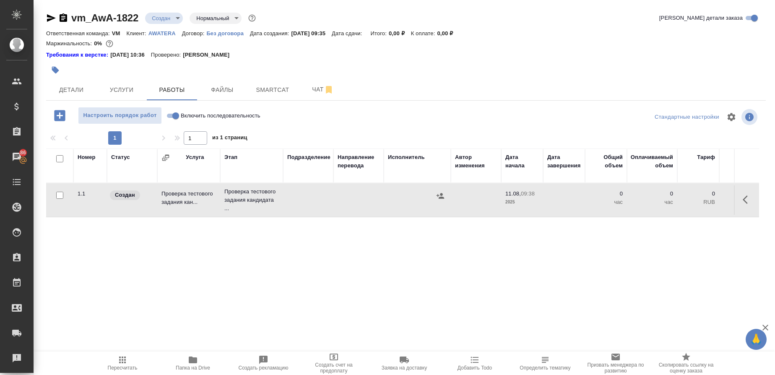
click at [513, 194] on p "11.08," at bounding box center [513, 193] width 16 height 6
click at [523, 189] on td "11.08, 09:38 2025" at bounding box center [522, 199] width 42 height 29
click at [117, 92] on span "Услуги" at bounding box center [121, 90] width 40 height 10
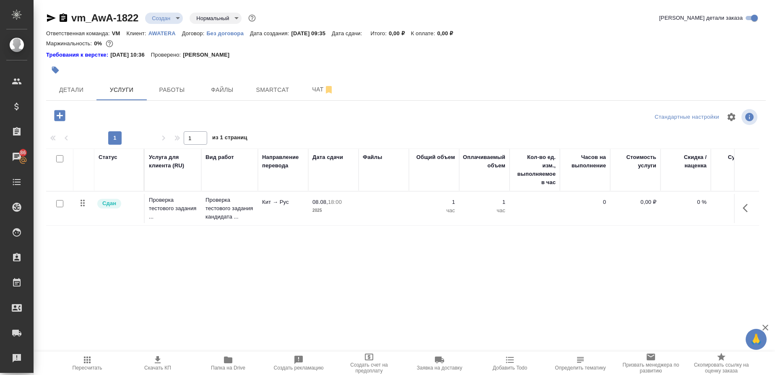
click at [746, 208] on icon "button" at bounding box center [747, 208] width 10 height 10
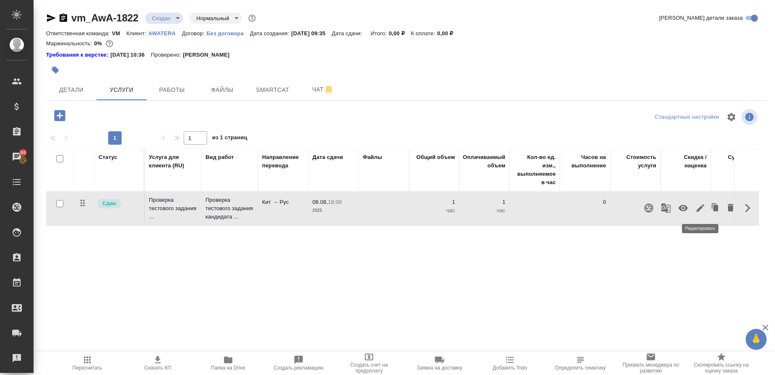
click at [701, 208] on icon "button" at bounding box center [700, 208] width 8 height 8
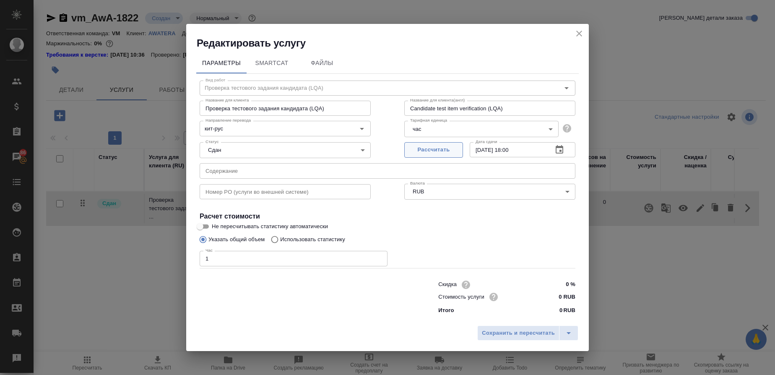
click at [428, 147] on span "Рассчитать" at bounding box center [433, 150] width 49 height 10
click at [564, 150] on button "button" at bounding box center [559, 150] width 20 height 20
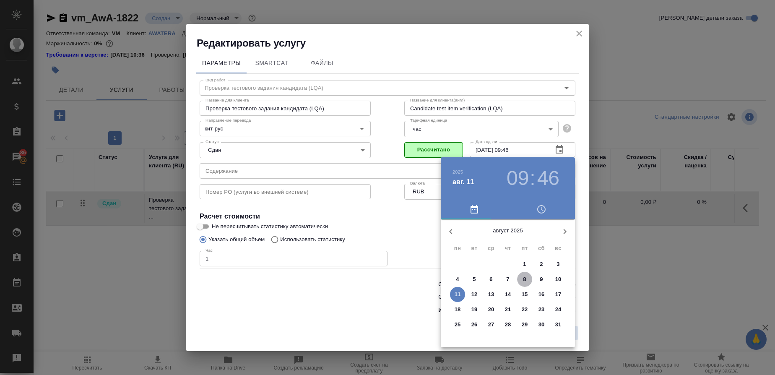
click at [527, 282] on span "8" at bounding box center [524, 279] width 15 height 8
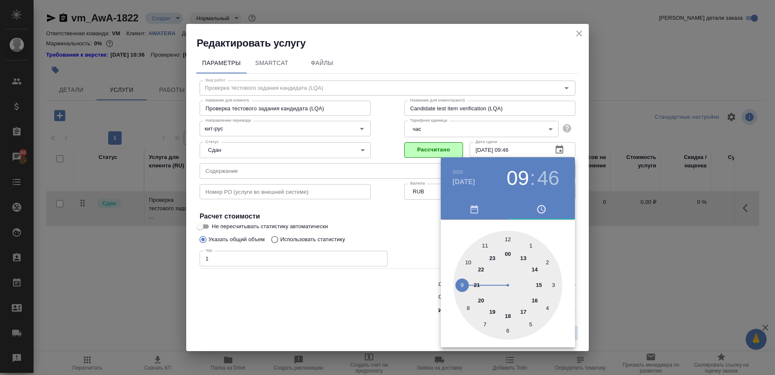
click at [508, 317] on div at bounding box center [507, 285] width 109 height 109
click at [507, 241] on div at bounding box center [507, 285] width 109 height 109
type input "08.08.2025 18:00"
click at [405, 225] on div at bounding box center [387, 187] width 775 height 375
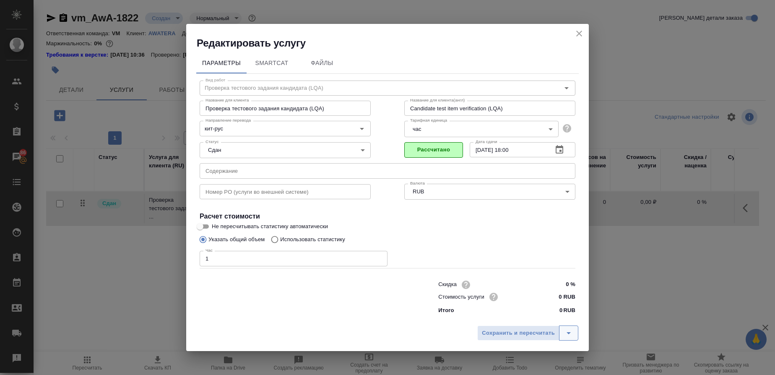
click at [565, 332] on icon "split button" at bounding box center [568, 333] width 10 height 10
click at [504, 309] on ul "Сохранить" at bounding box center [528, 316] width 101 height 20
click at [499, 314] on li "Сохранить" at bounding box center [528, 315] width 101 height 13
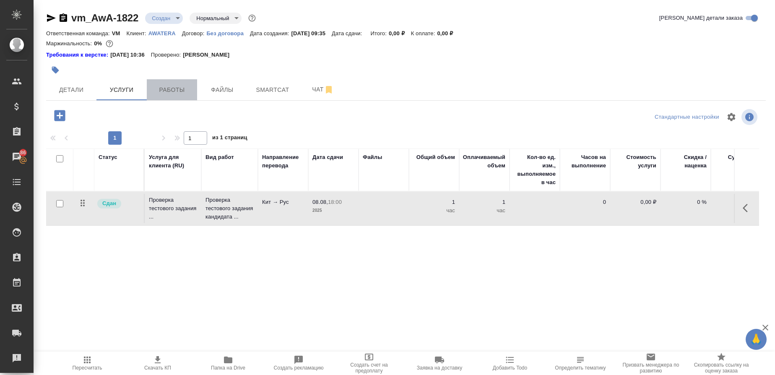
click at [189, 92] on span "Работы" at bounding box center [172, 90] width 40 height 10
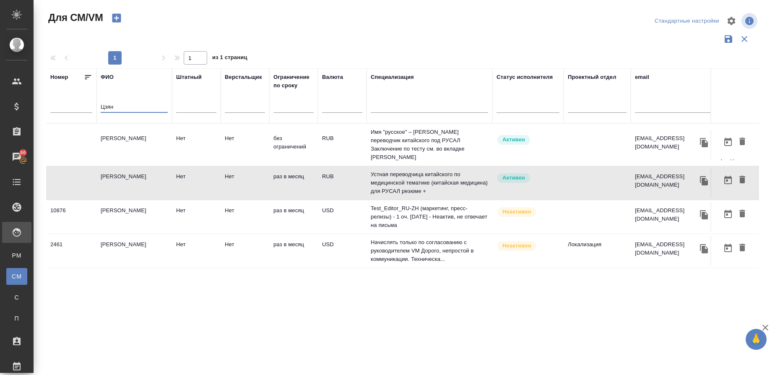
drag, startPoint x: 127, startPoint y: 106, endPoint x: 49, endPoint y: 102, distance: 78.1
click at [49, 102] on tr "Номер ФИО Цзян Штатный Верстальщик Ограничение по сроку Валюта Специализация Ст…" at bounding box center [493, 95] width 895 height 55
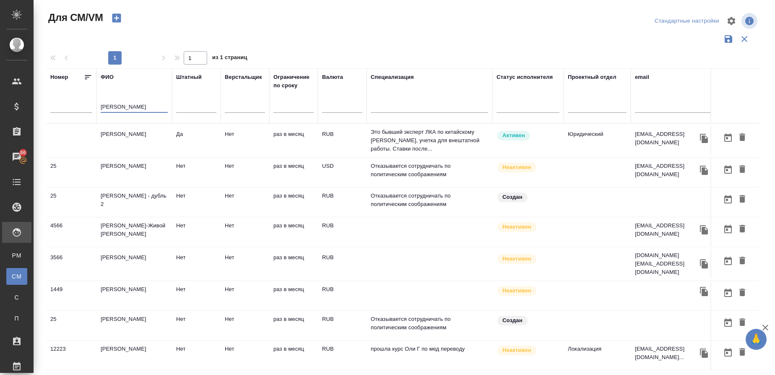
type input "Науменко"
click at [121, 141] on td "Науменко Татьяна Геннадьевна" at bounding box center [133, 140] width 75 height 29
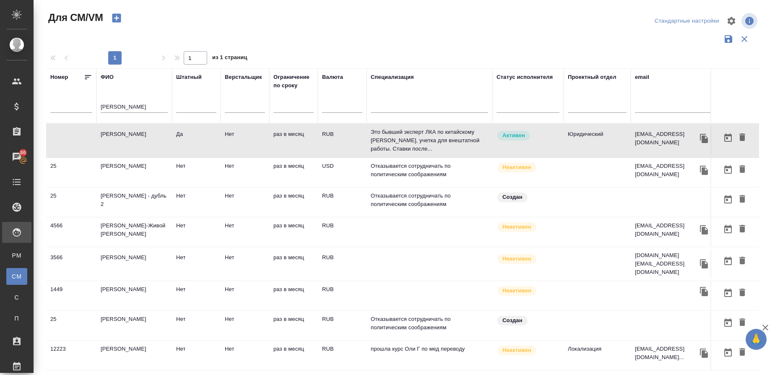
click at [131, 140] on td "Науменко Татьяна Геннадьевна" at bounding box center [133, 140] width 75 height 29
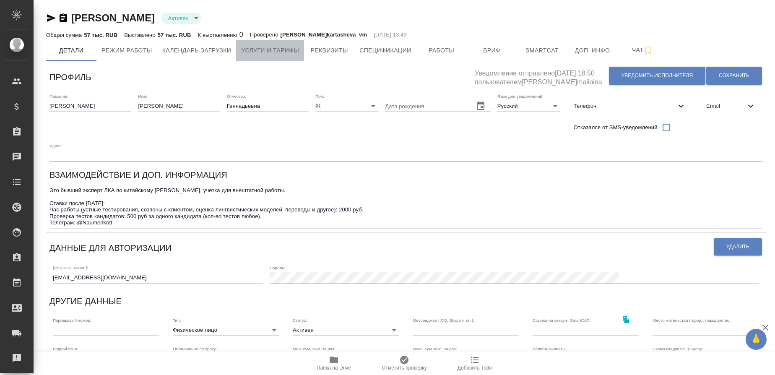
click at [282, 52] on span "Услуги и тарифы" at bounding box center [270, 50] width 58 height 10
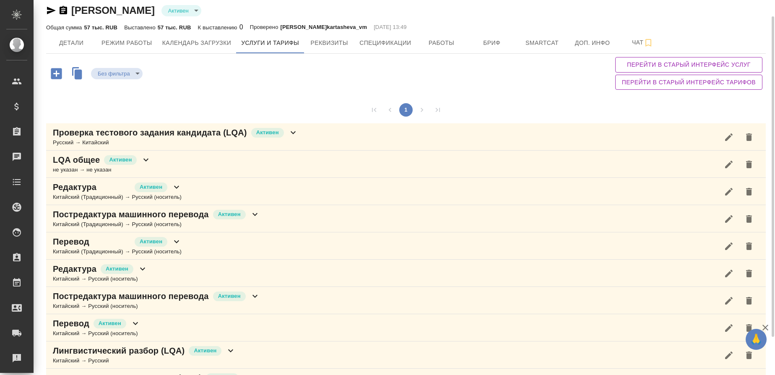
scroll to position [19, 0]
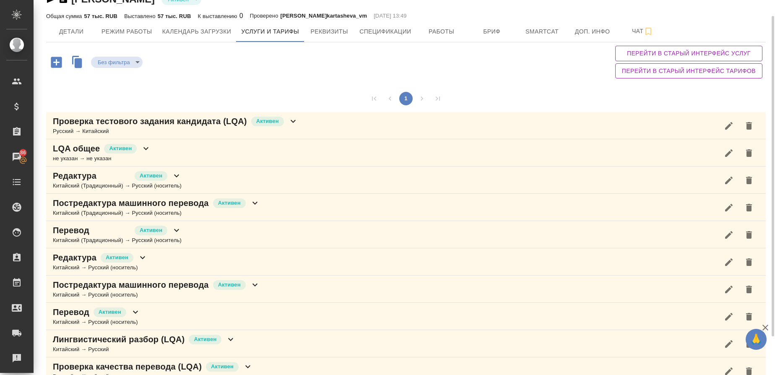
click at [122, 130] on div "Русский → Китайский" at bounding box center [175, 131] width 245 height 8
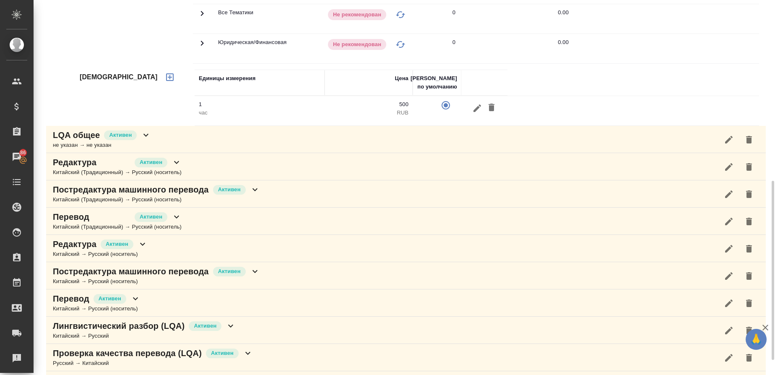
scroll to position [0, 0]
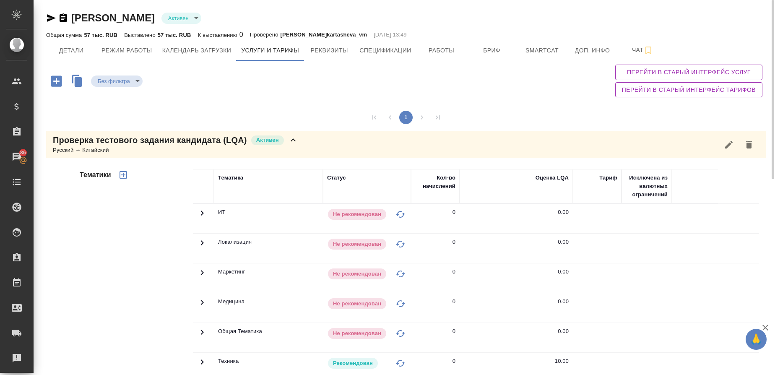
click at [48, 19] on icon "button" at bounding box center [51, 18] width 9 height 8
click at [434, 48] on span "Работы" at bounding box center [441, 50] width 40 height 10
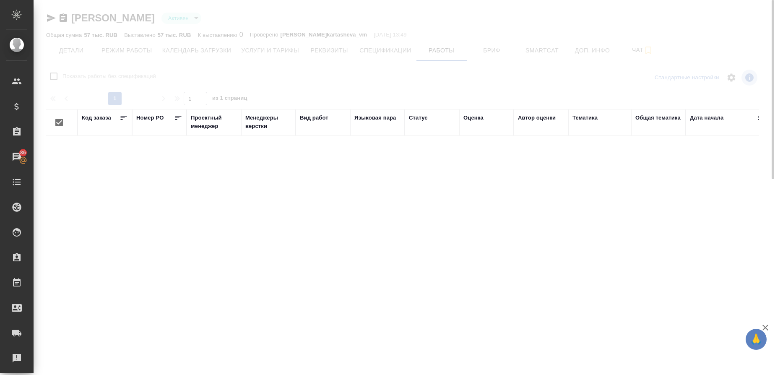
checkbox input "false"
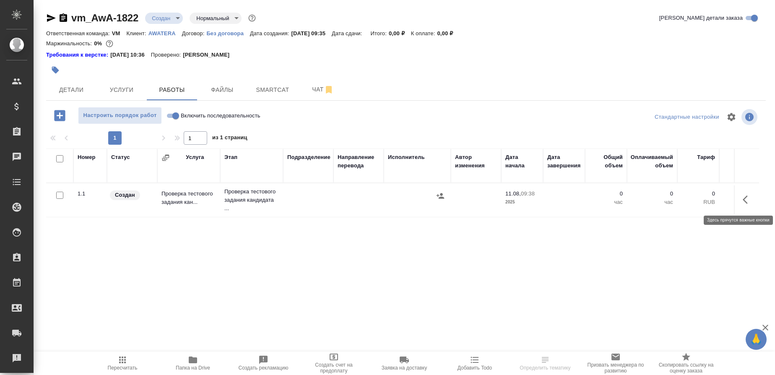
click at [741, 198] on button "button" at bounding box center [747, 199] width 20 height 20
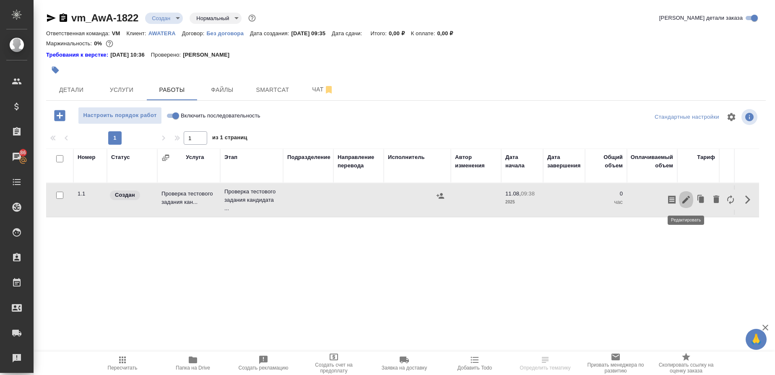
click at [687, 198] on icon "button" at bounding box center [686, 200] width 8 height 8
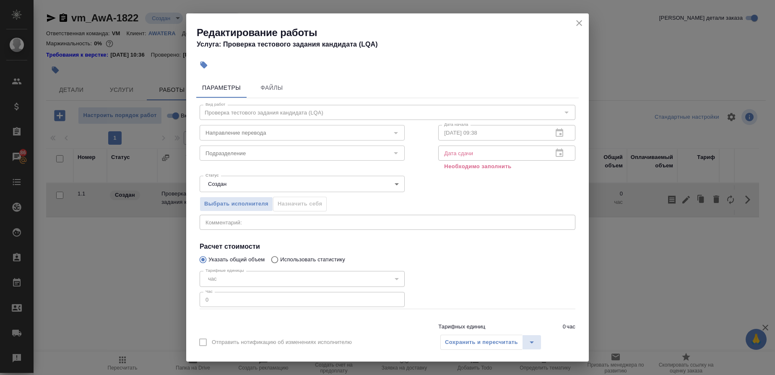
click at [474, 163] on p "Необходимо заполнить" at bounding box center [506, 166] width 125 height 8
click at [579, 25] on icon "close" at bounding box center [579, 23] width 10 height 10
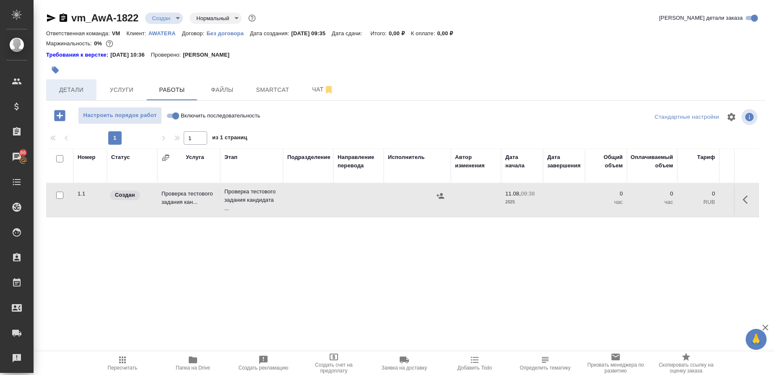
click at [73, 84] on button "Детали" at bounding box center [71, 89] width 50 height 21
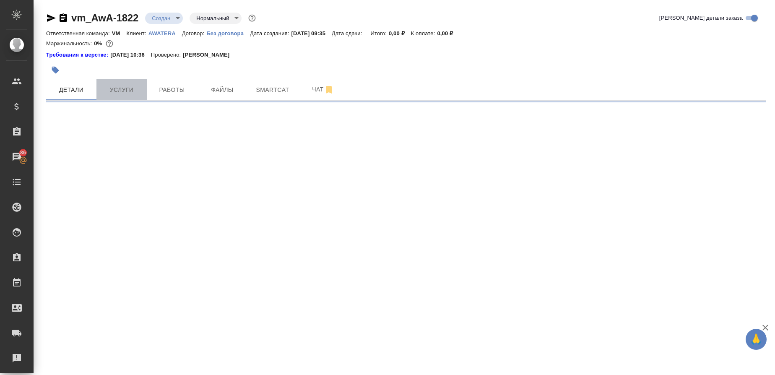
click at [125, 93] on span "Услуги" at bounding box center [121, 90] width 40 height 10
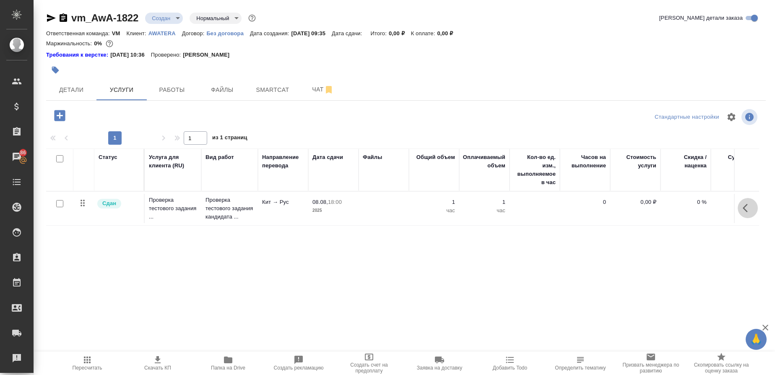
click at [747, 210] on icon "button" at bounding box center [747, 208] width 10 height 10
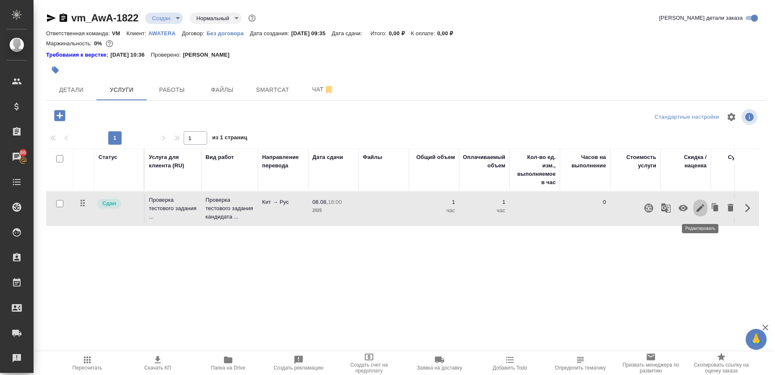
click at [701, 208] on icon "button" at bounding box center [700, 208] width 8 height 8
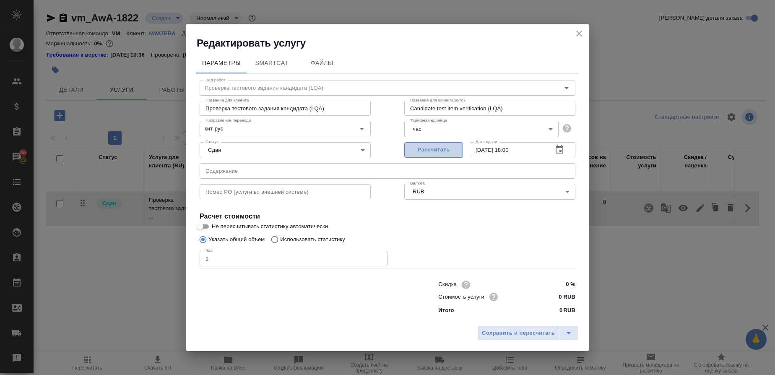
click at [438, 151] on span "Рассчитать" at bounding box center [433, 150] width 49 height 10
type input "11.08.2025 09:47"
click at [541, 332] on span "Сохранить и пересчитать" at bounding box center [518, 333] width 73 height 10
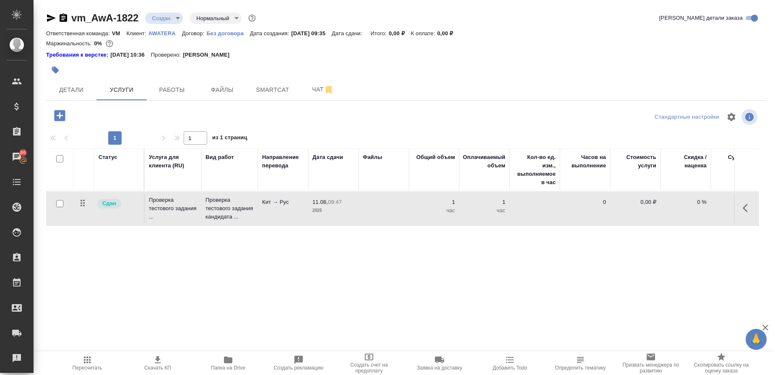
click at [746, 207] on icon "button" at bounding box center [747, 208] width 10 height 10
click at [698, 212] on icon "button" at bounding box center [700, 208] width 10 height 10
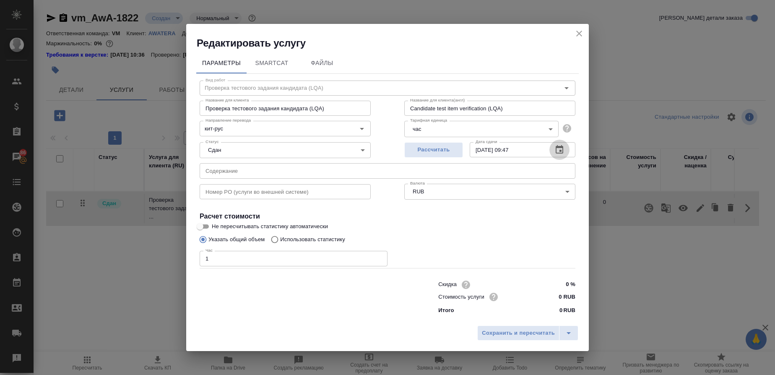
click at [559, 151] on icon "button" at bounding box center [559, 149] width 8 height 8
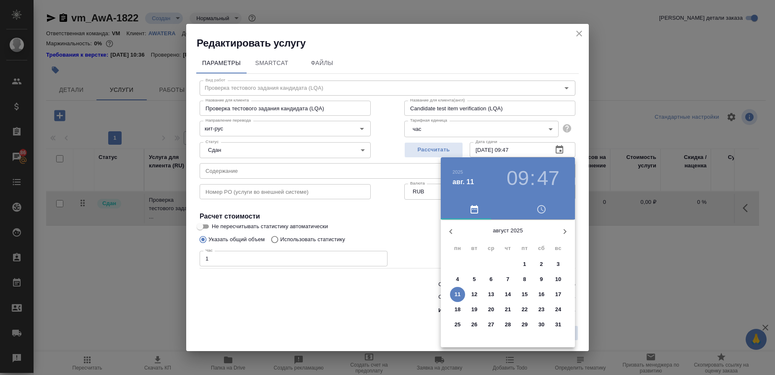
click at [524, 278] on p "8" at bounding box center [524, 279] width 3 height 8
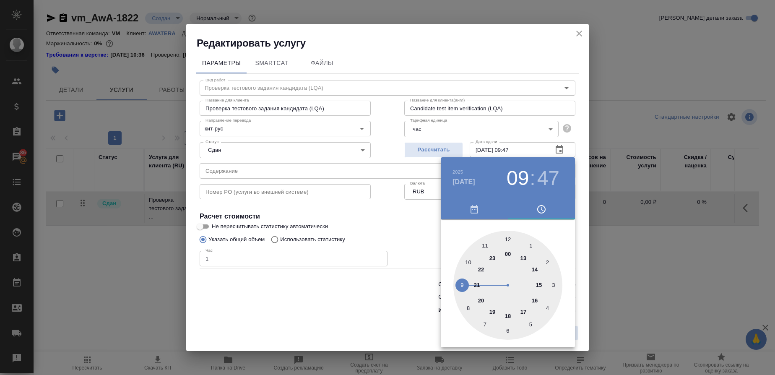
click at [510, 317] on div at bounding box center [507, 285] width 109 height 109
click at [505, 239] on div at bounding box center [507, 285] width 109 height 109
type input "08.08.2025 18:59"
click at [405, 245] on div at bounding box center [387, 187] width 775 height 375
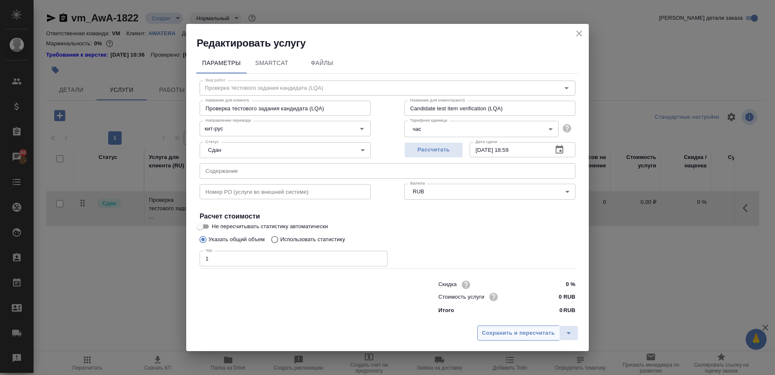
click at [531, 334] on span "Сохранить и пересчитать" at bounding box center [518, 333] width 73 height 10
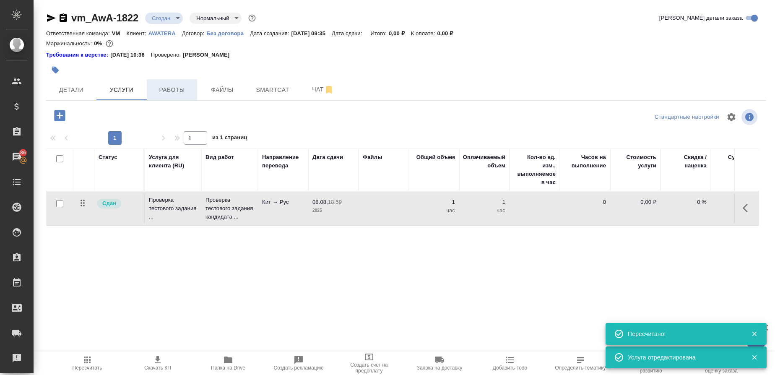
click at [168, 91] on span "Работы" at bounding box center [172, 90] width 40 height 10
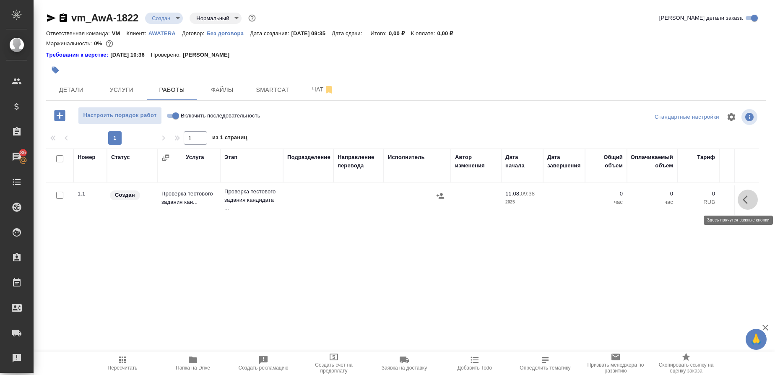
click at [742, 204] on icon "button" at bounding box center [747, 200] width 10 height 10
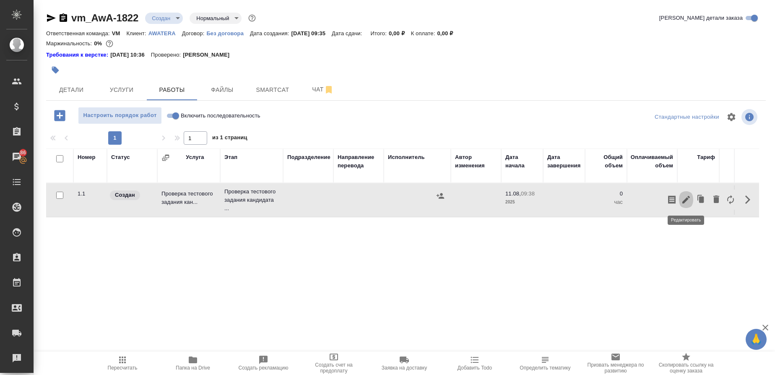
click at [689, 202] on icon "button" at bounding box center [686, 200] width 10 height 10
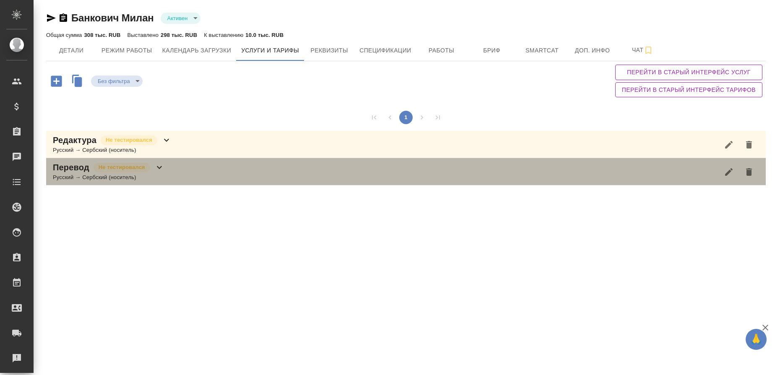
click at [66, 180] on div "Русский → Сербский (носитель)" at bounding box center [109, 177] width 112 height 8
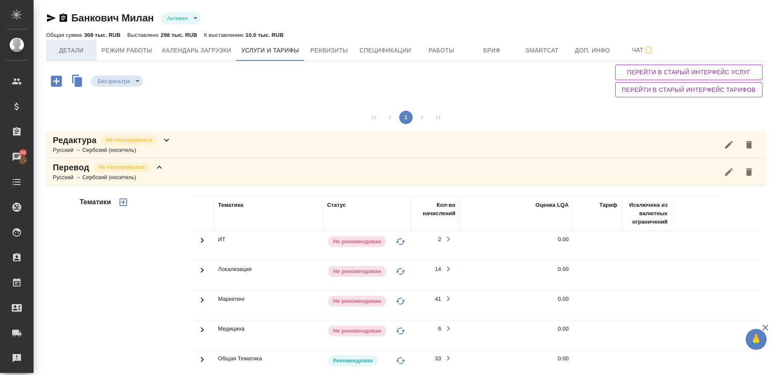
click at [78, 46] on span "Детали" at bounding box center [71, 50] width 40 height 10
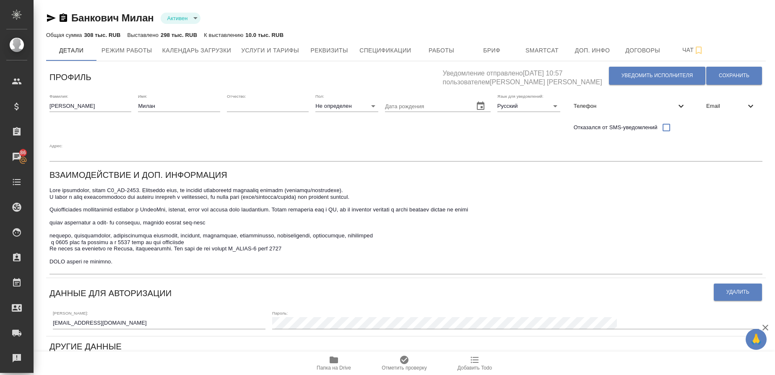
click at [711, 105] on span "Email" at bounding box center [725, 106] width 39 height 8
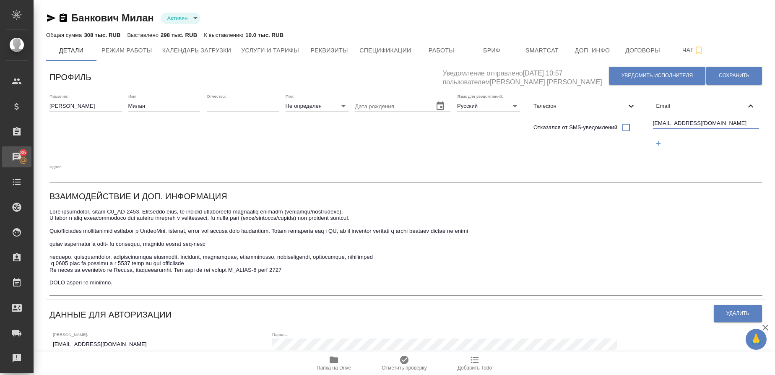
drag, startPoint x: 127, startPoint y: 168, endPoint x: 32, endPoint y: 153, distance: 96.0
click at [32, 153] on div ".cls-1 fill:#fff; AWATERA [PERSON_NAME] Спецификации Заказы 86 Чаты Todo Проект…" at bounding box center [387, 187] width 775 height 375
click at [435, 45] on span "Работы" at bounding box center [441, 50] width 40 height 10
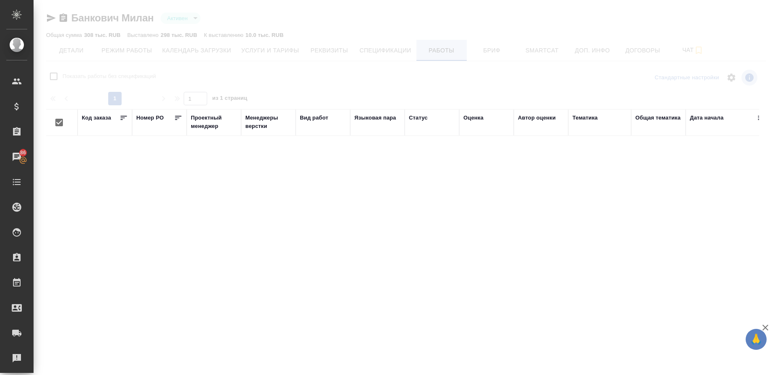
checkbox input "false"
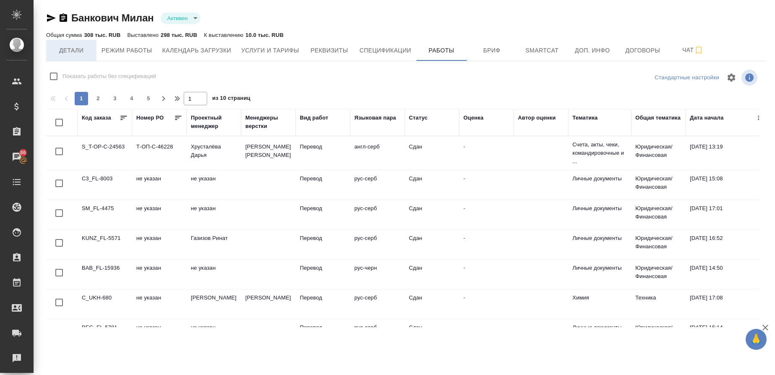
click at [70, 41] on button "Детали" at bounding box center [71, 50] width 50 height 21
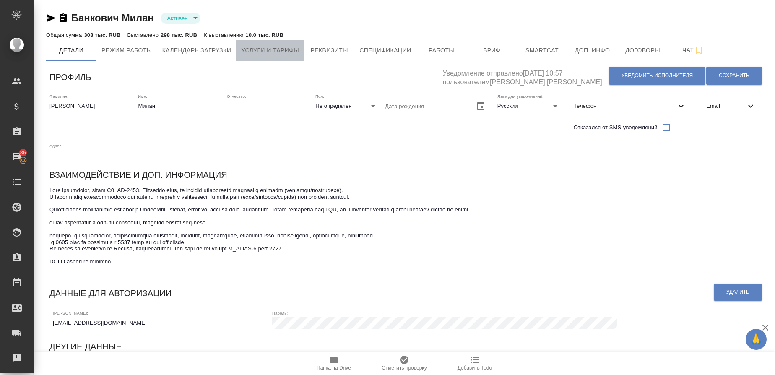
click at [290, 51] on span "Услуги и тарифы" at bounding box center [270, 50] width 58 height 10
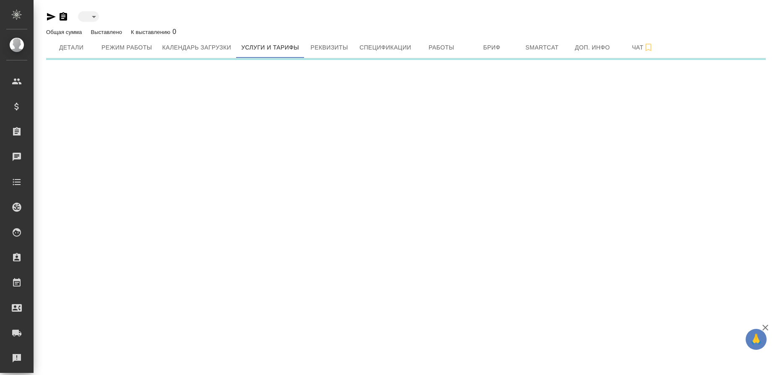
type input "active"
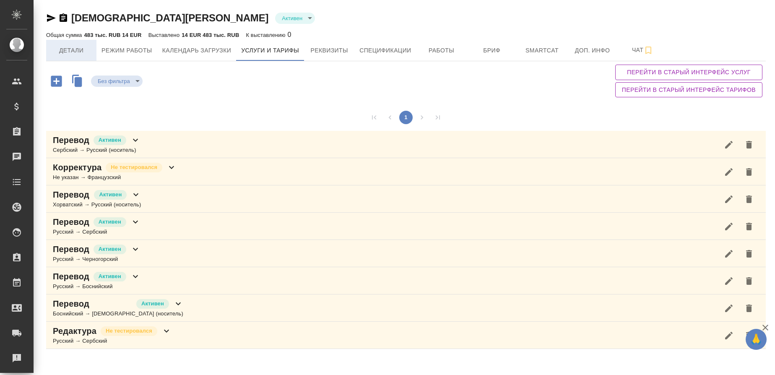
click at [80, 50] on span "Детали" at bounding box center [71, 50] width 40 height 10
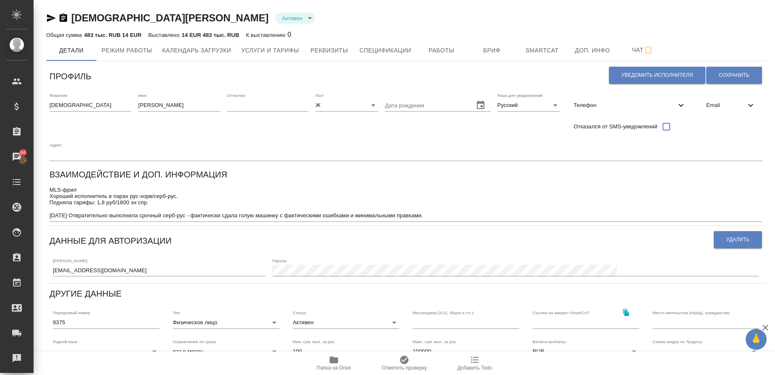
click at [706, 101] on span "Email" at bounding box center [725, 105] width 39 height 8
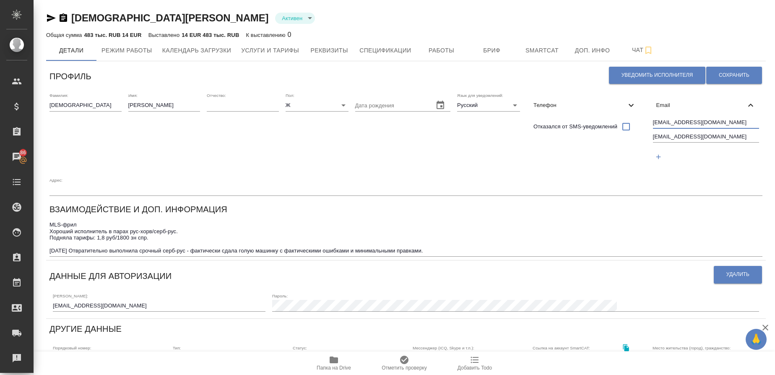
drag, startPoint x: 93, startPoint y: 170, endPoint x: 50, endPoint y: 171, distance: 42.8
click at [649, 167] on div "galjina@mail.ru islamovic@mail.ru" at bounding box center [705, 140] width 113 height 53
drag, startPoint x: 104, startPoint y: 188, endPoint x: 31, endPoint y: 181, distance: 73.3
click at [31, 181] on div ".cls-1 fill:#fff; AWATERA Gusmanova Nailya Клиенты Спецификации Заказы 86 Чаты …" at bounding box center [387, 187] width 775 height 375
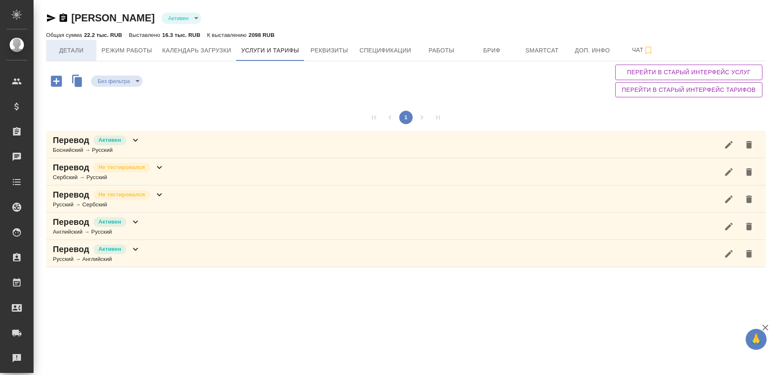
click at [71, 42] on button "Детали" at bounding box center [71, 50] width 50 height 21
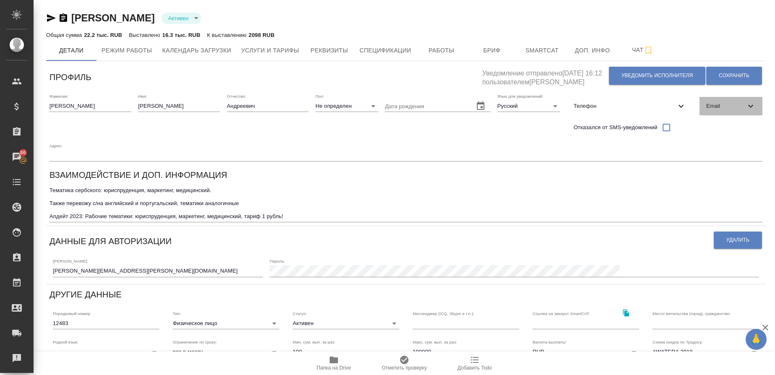
click at [714, 109] on span "Email" at bounding box center [725, 106] width 39 height 8
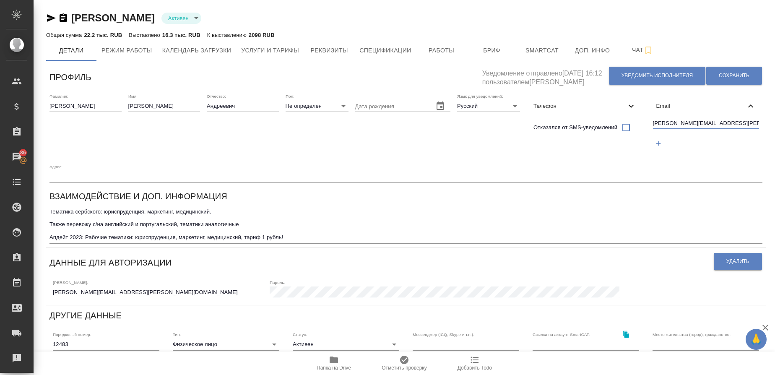
drag, startPoint x: 652, startPoint y: 122, endPoint x: 771, endPoint y: 116, distance: 119.2
click at [771, 116] on div "[PERSON_NAME] active Общая сумма 22.2 тыс. RUB Выставлено 16.3 тыс. RUB К выста…" at bounding box center [404, 290] width 741 height 581
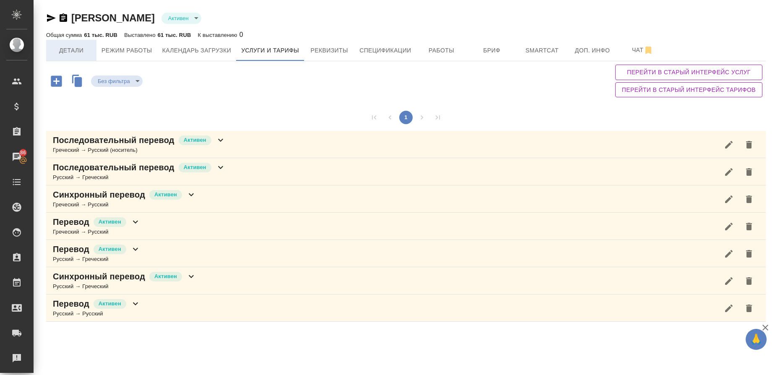
click at [80, 50] on span "Детали" at bounding box center [71, 50] width 40 height 10
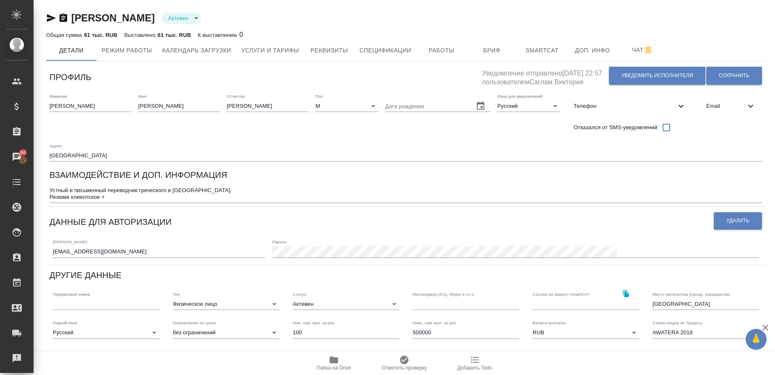
click at [711, 109] on span "Email" at bounding box center [725, 106] width 39 height 8
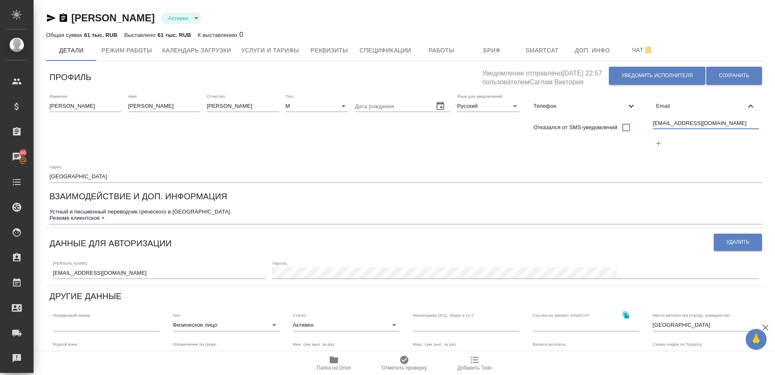
drag, startPoint x: 116, startPoint y: 174, endPoint x: 40, endPoint y: 176, distance: 75.5
click at [40, 176] on div "Гришин Алексей Юрьевич Активен active Общая сумма 61 тыс. RUB Выставлено 61 тыс…" at bounding box center [405, 280] width 731 height 561
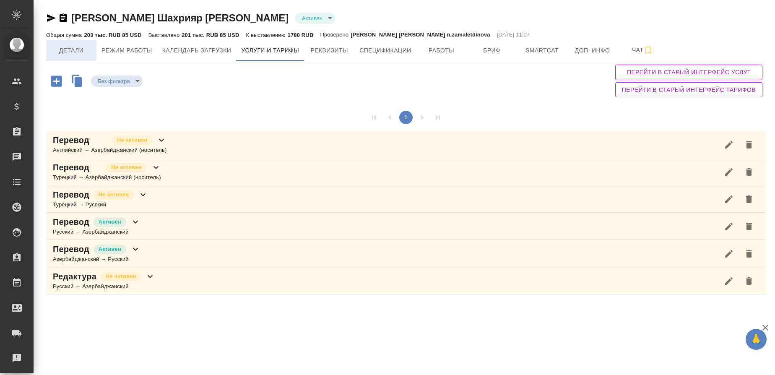
click at [57, 48] on span "Детали" at bounding box center [71, 50] width 40 height 10
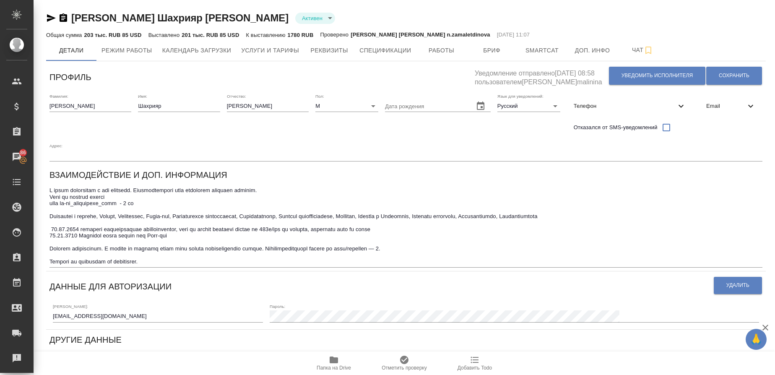
click at [711, 108] on span "Email" at bounding box center [725, 106] width 39 height 8
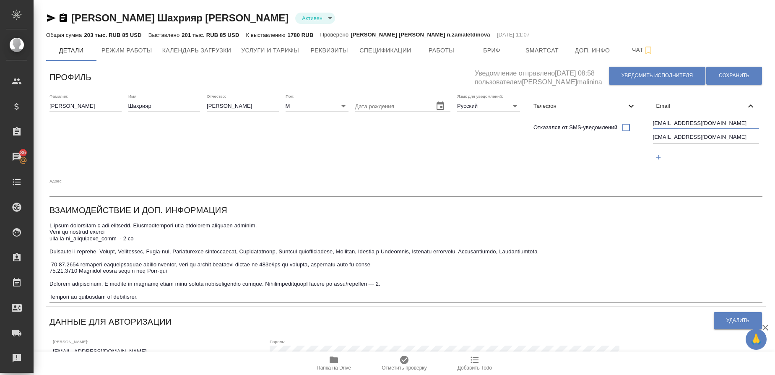
drag, startPoint x: 721, startPoint y: 125, endPoint x: 642, endPoint y: 119, distance: 79.1
click at [642, 119] on div "Фамилия: [PERSON_NAME] Имя: Шахрияр Отчество: [PERSON_NAME]: М [DEMOGRAPHIC_DAT…" at bounding box center [405, 145] width 719 height 110
drag, startPoint x: 727, startPoint y: 135, endPoint x: 610, endPoint y: 128, distance: 117.2
click at [610, 128] on div "Фамилия: [PERSON_NAME] Имя: Шахрияр Отчество: [PERSON_NAME]: М [DEMOGRAPHIC_DAT…" at bounding box center [405, 145] width 719 height 110
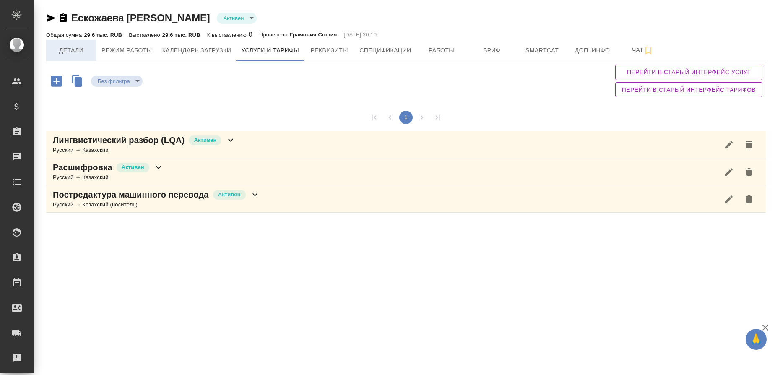
click at [69, 51] on span "Детали" at bounding box center [71, 50] width 40 height 10
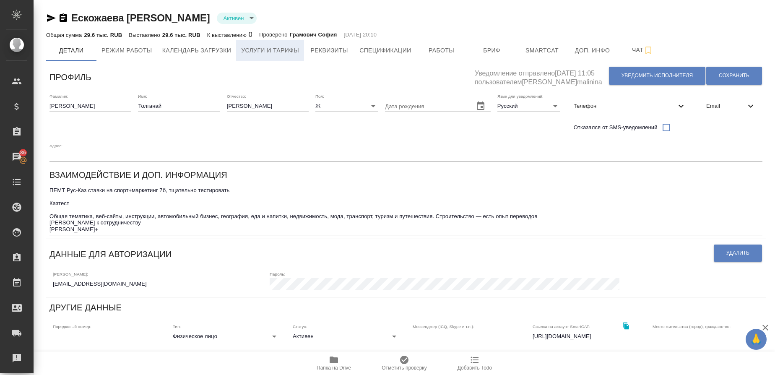
click at [274, 54] on span "Услуги и тарифы" at bounding box center [270, 50] width 58 height 10
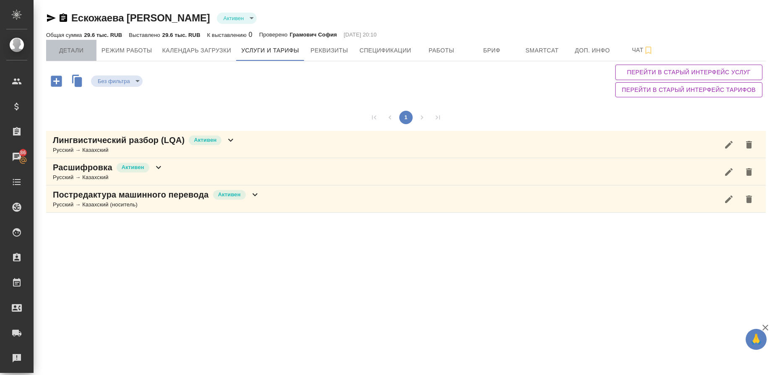
click at [86, 49] on span "Детали" at bounding box center [71, 50] width 40 height 10
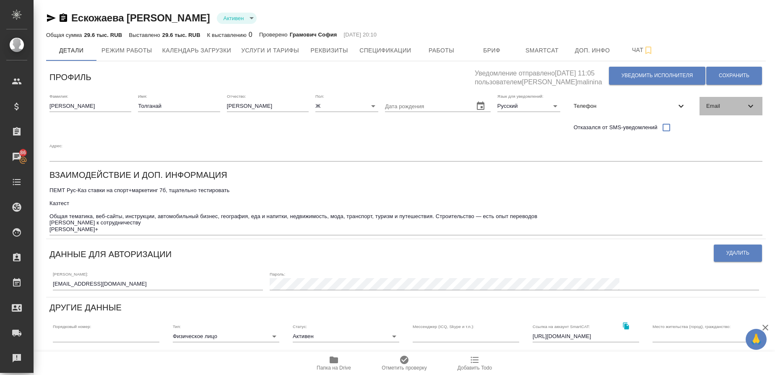
click at [722, 106] on span "Email" at bounding box center [725, 106] width 39 height 8
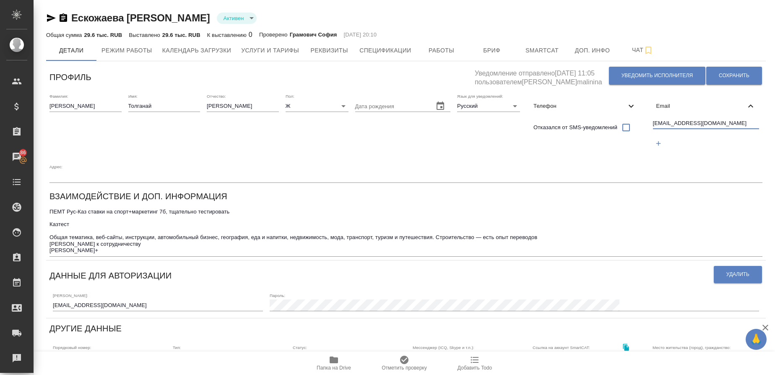
drag, startPoint x: 738, startPoint y: 123, endPoint x: 637, endPoint y: 112, distance: 102.0
click at [637, 112] on div "Фамилия: Ескожаева Имя: Толганай Отчество: Сатбековна Пол: Ж female Дата рожден…" at bounding box center [405, 138] width 719 height 96
click at [259, 50] on span "Услуги и тарифы" at bounding box center [270, 50] width 58 height 10
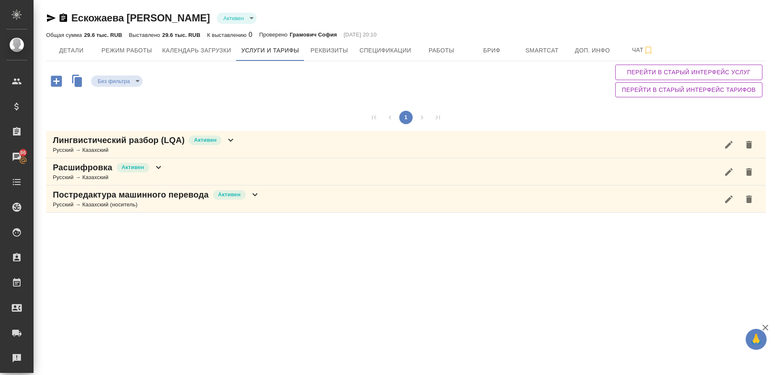
click at [89, 192] on p "Постредактура машинного перевода" at bounding box center [131, 195] width 156 height 12
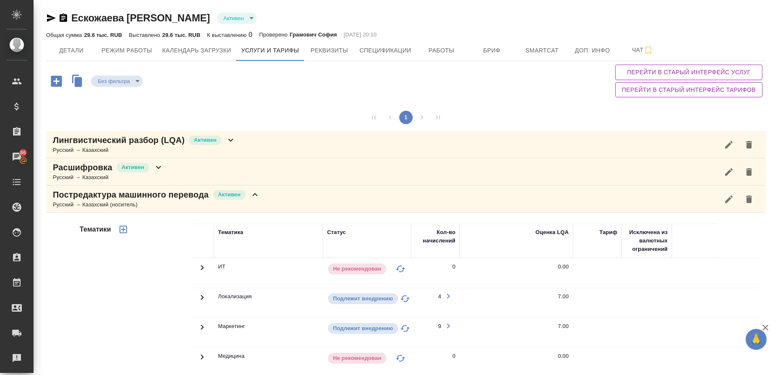
scroll to position [192, 0]
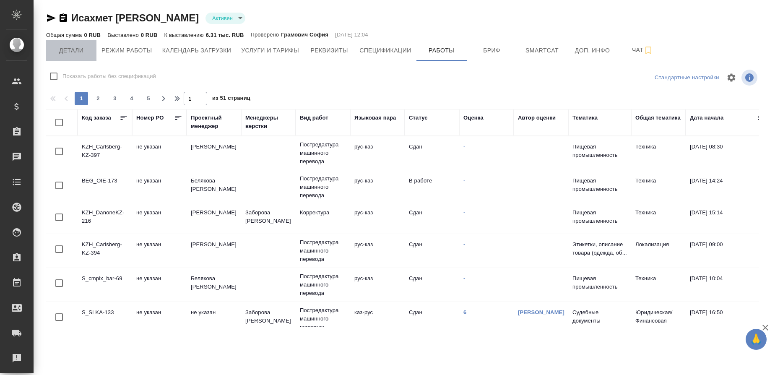
click at [66, 45] on span "Детали" at bounding box center [71, 50] width 40 height 10
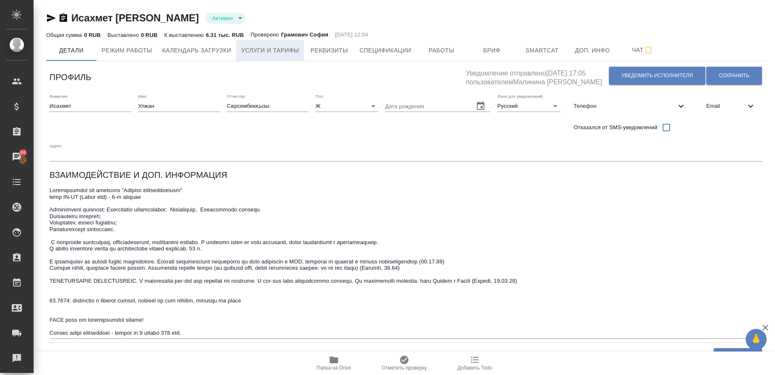
click at [290, 46] on span "Услуги и тарифы" at bounding box center [270, 50] width 58 height 10
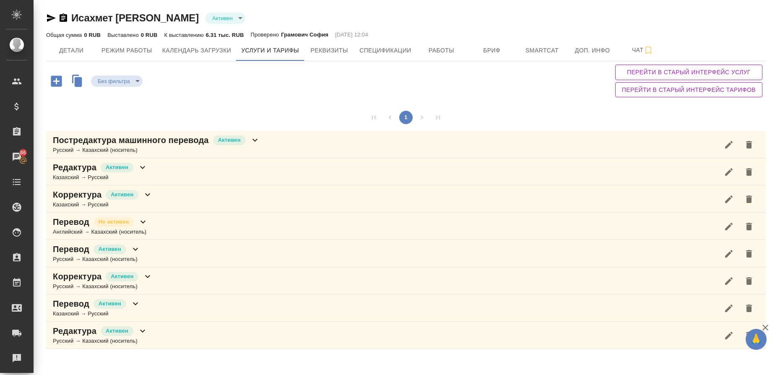
click at [67, 197] on p "Корректура" at bounding box center [77, 195] width 49 height 12
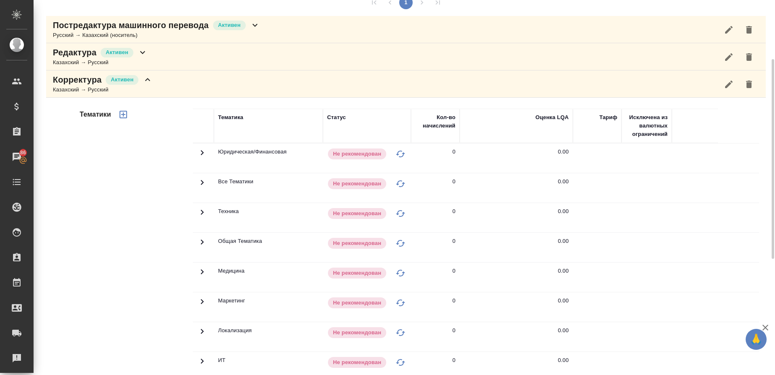
scroll to position [113, 0]
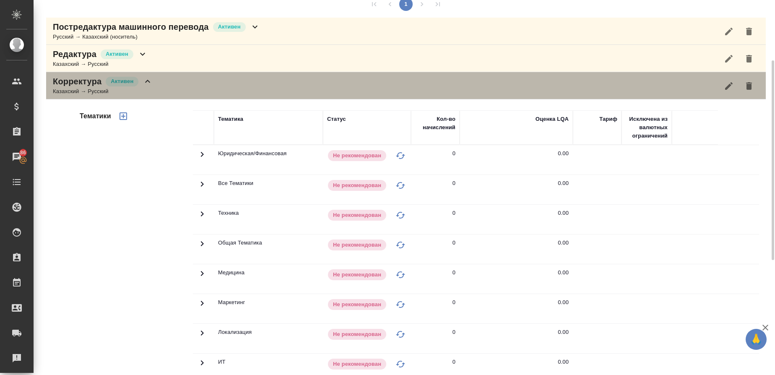
click at [73, 91] on div "Казахский → Русский" at bounding box center [103, 91] width 100 height 8
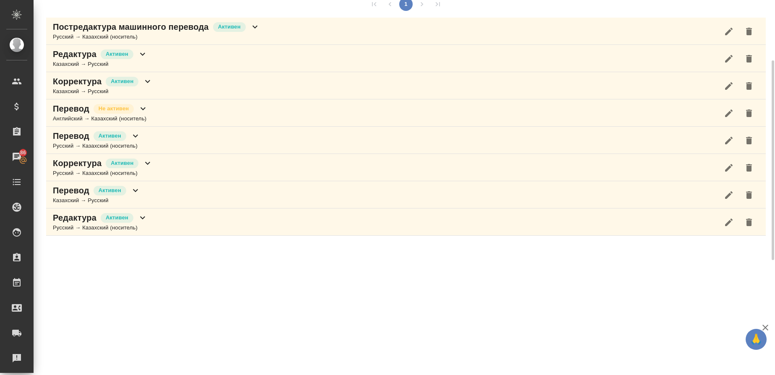
click at [73, 161] on p "Корректура" at bounding box center [77, 163] width 49 height 12
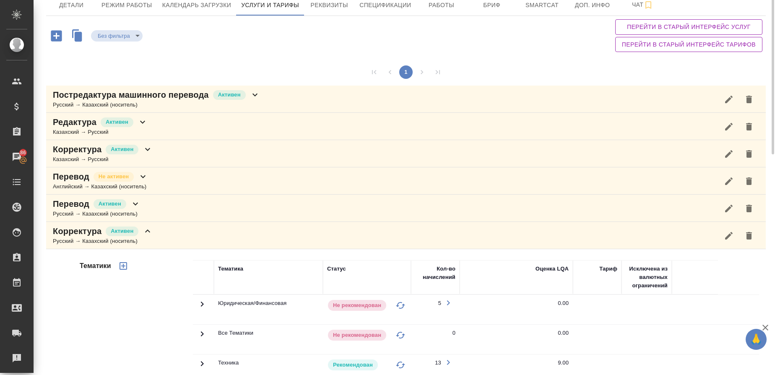
scroll to position [0, 0]
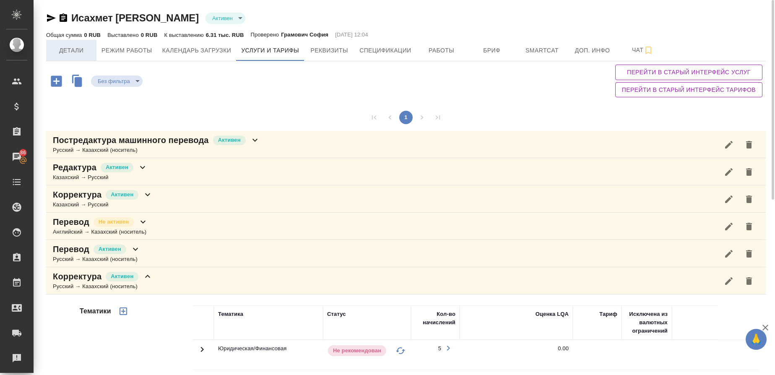
click at [74, 50] on span "Детали" at bounding box center [71, 50] width 40 height 10
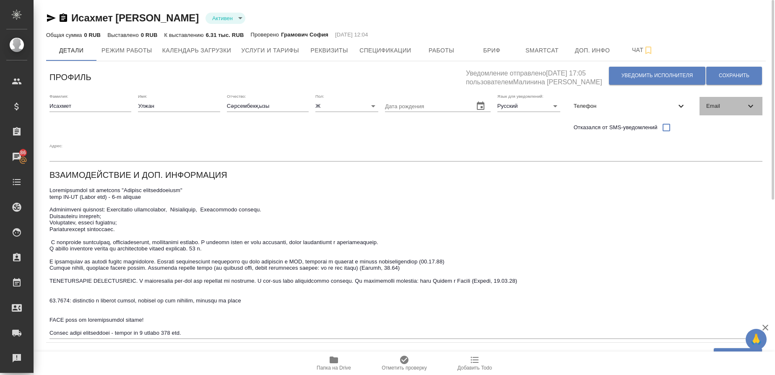
click at [718, 104] on span "Email" at bounding box center [725, 106] width 39 height 8
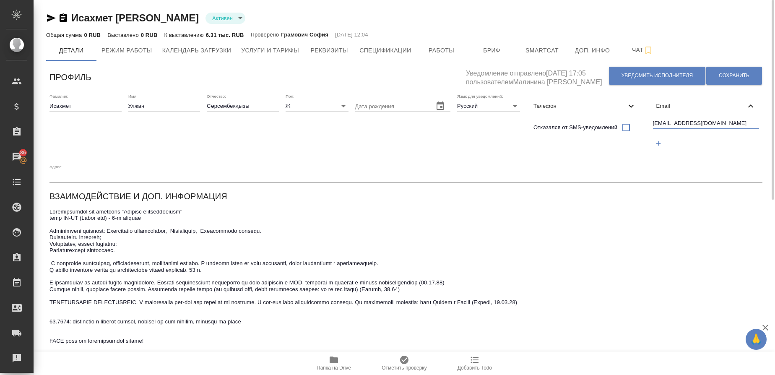
drag, startPoint x: 712, startPoint y: 122, endPoint x: 649, endPoint y: 112, distance: 64.0
click at [649, 112] on div "Email ulzhan_angel@mail.ru" at bounding box center [705, 125] width 113 height 64
click at [426, 54] on span "Работы" at bounding box center [441, 50] width 40 height 10
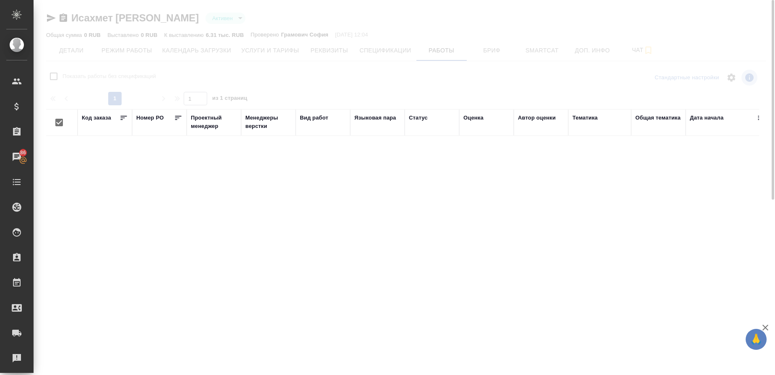
checkbox input "false"
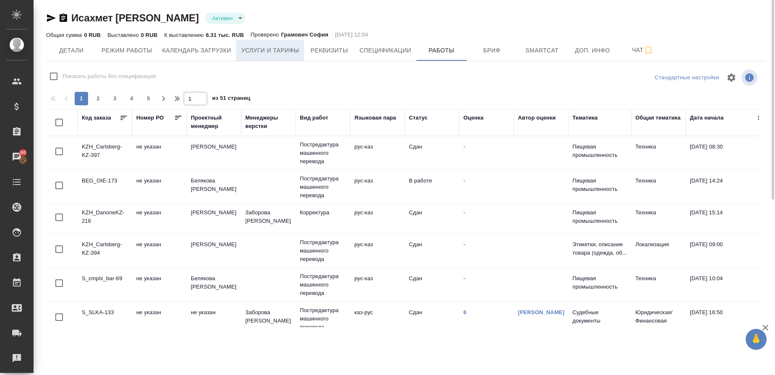
click at [278, 47] on span "Услуги и тарифы" at bounding box center [270, 50] width 58 height 10
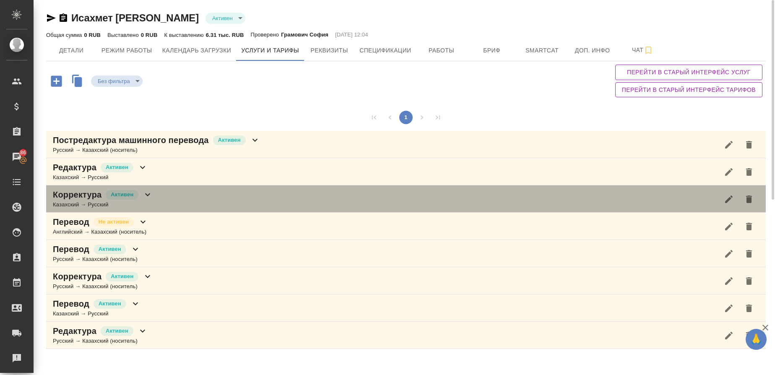
click at [72, 195] on p "Корректура" at bounding box center [77, 195] width 49 height 12
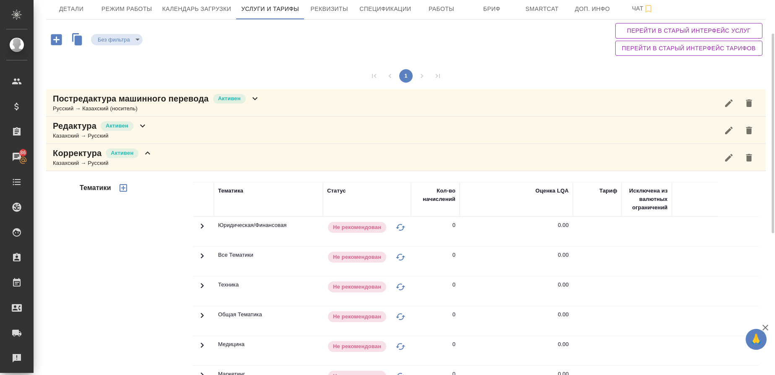
scroll to position [39, 0]
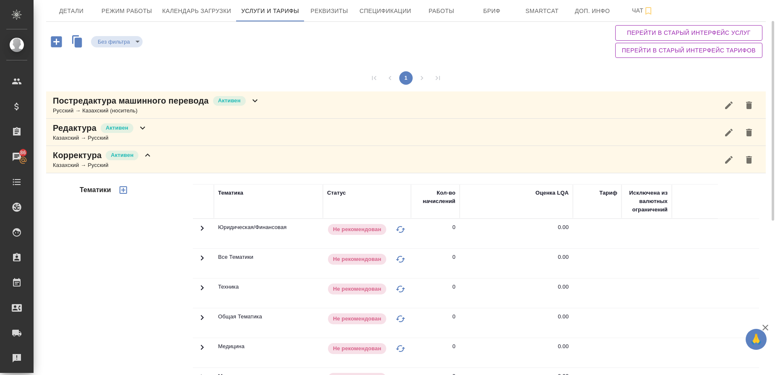
click at [54, 162] on div "Казахский → Русский" at bounding box center [103, 165] width 100 height 8
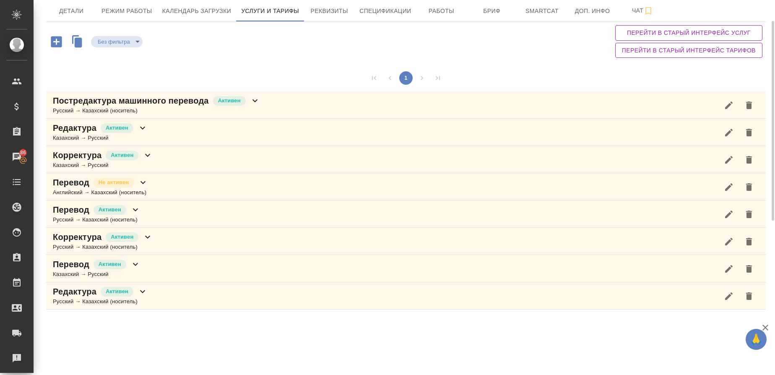
click at [92, 246] on div "Русский → Казахский (носитель)" at bounding box center [103, 247] width 100 height 8
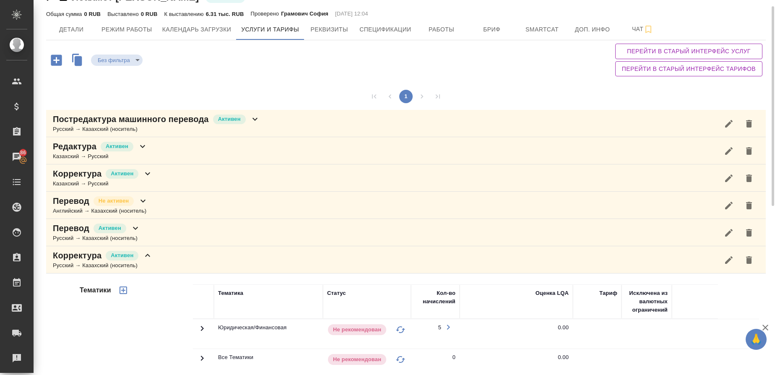
scroll to position [0, 0]
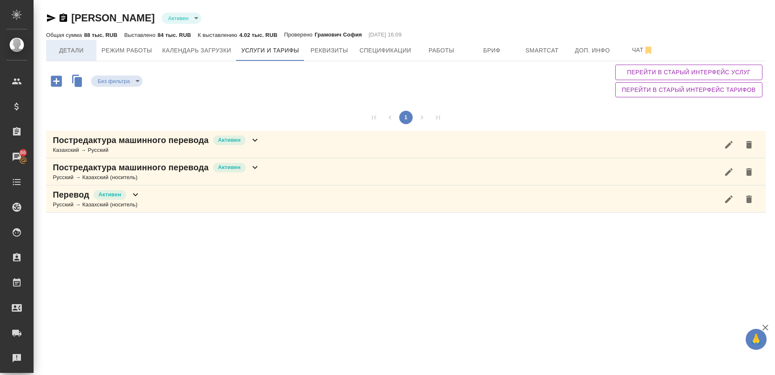
click at [79, 52] on span "Детали" at bounding box center [71, 50] width 40 height 10
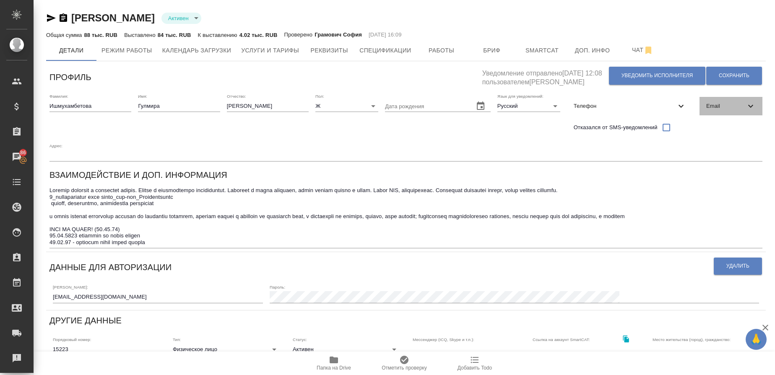
click at [706, 110] on span "Email" at bounding box center [725, 106] width 39 height 8
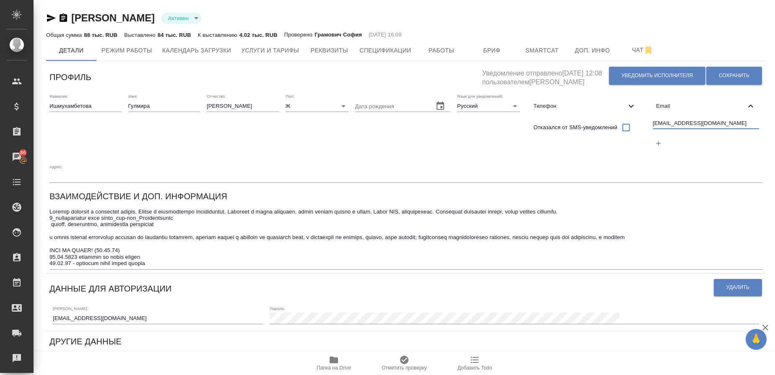
drag, startPoint x: 697, startPoint y: 122, endPoint x: 635, endPoint y: 122, distance: 62.5
click at [635, 122] on div "Фамилия: Ишмухамбетова Имя: Гулмира Отчество: [PERSON_NAME]: Ж [DEMOGRAPHIC_DAT…" at bounding box center [405, 138] width 719 height 96
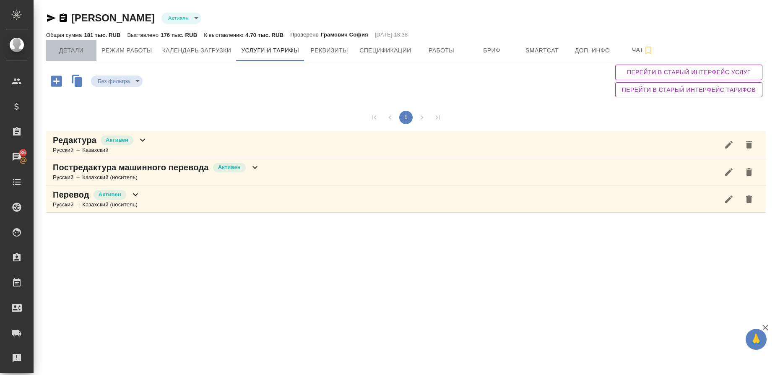
click at [71, 51] on span "Детали" at bounding box center [71, 50] width 40 height 10
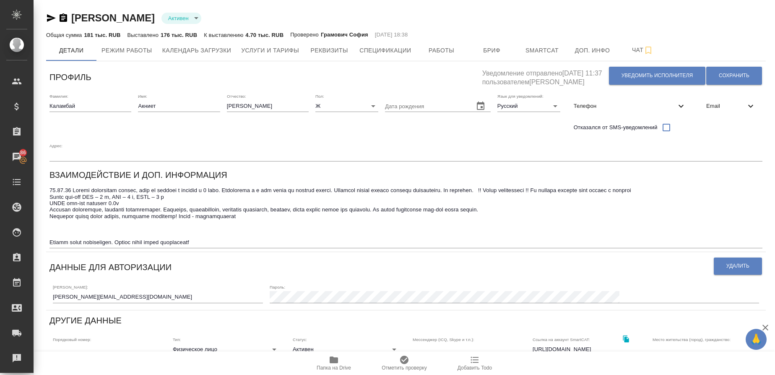
click at [721, 100] on div "Email" at bounding box center [730, 106] width 63 height 18
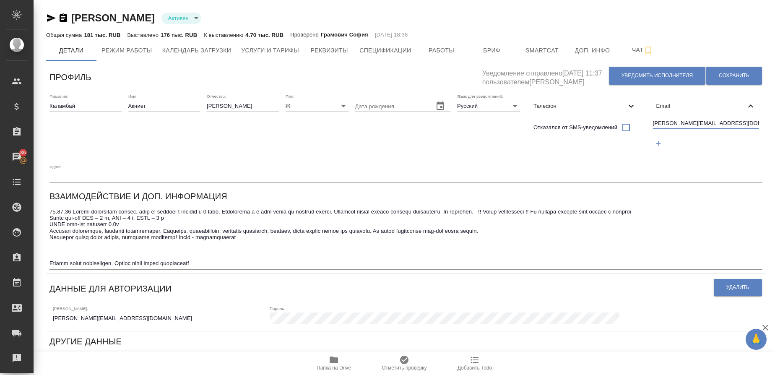
drag, startPoint x: 718, startPoint y: 123, endPoint x: 648, endPoint y: 127, distance: 69.7
click at [648, 127] on div "Фамилия: Каламбай Имя: Акниет Отчество: Каламбайкызы Пол: Ж female Дата рождени…" at bounding box center [405, 138] width 719 height 96
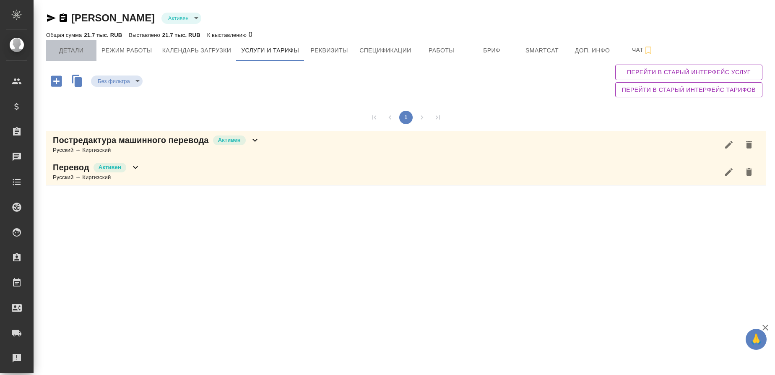
click at [67, 51] on span "Детали" at bounding box center [71, 50] width 40 height 10
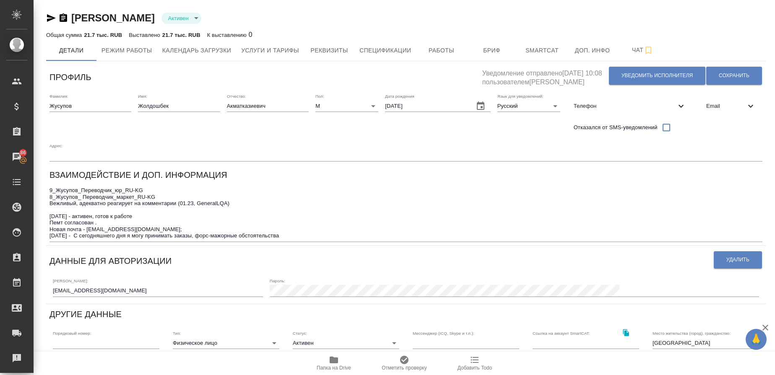
click at [727, 103] on span "Email" at bounding box center [725, 106] width 39 height 8
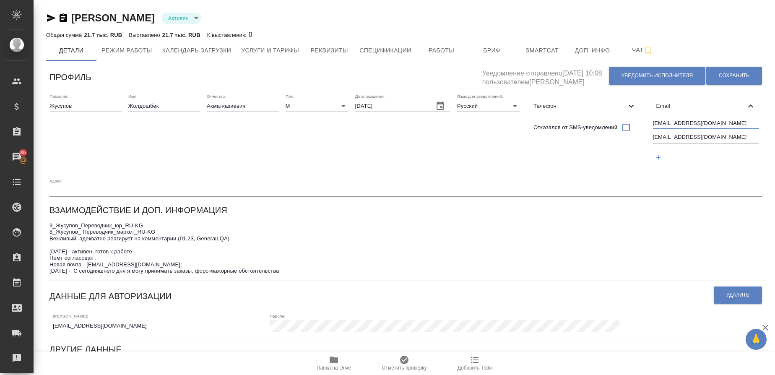
drag, startPoint x: 756, startPoint y: 121, endPoint x: 650, endPoint y: 122, distance: 106.5
click at [650, 122] on div "[EMAIL_ADDRESS][DOMAIN_NAME] [EMAIL_ADDRESS][DOMAIN_NAME]" at bounding box center [705, 141] width 113 height 53
drag, startPoint x: 703, startPoint y: 135, endPoint x: 633, endPoint y: 132, distance: 70.1
click at [633, 132] on div "Фамилия: [PERSON_NAME] Имя: Жолдошбек Отчество: Акматказиевич [PERSON_NAME]: М …" at bounding box center [405, 145] width 719 height 110
